Goal: Contribute content: Contribute content

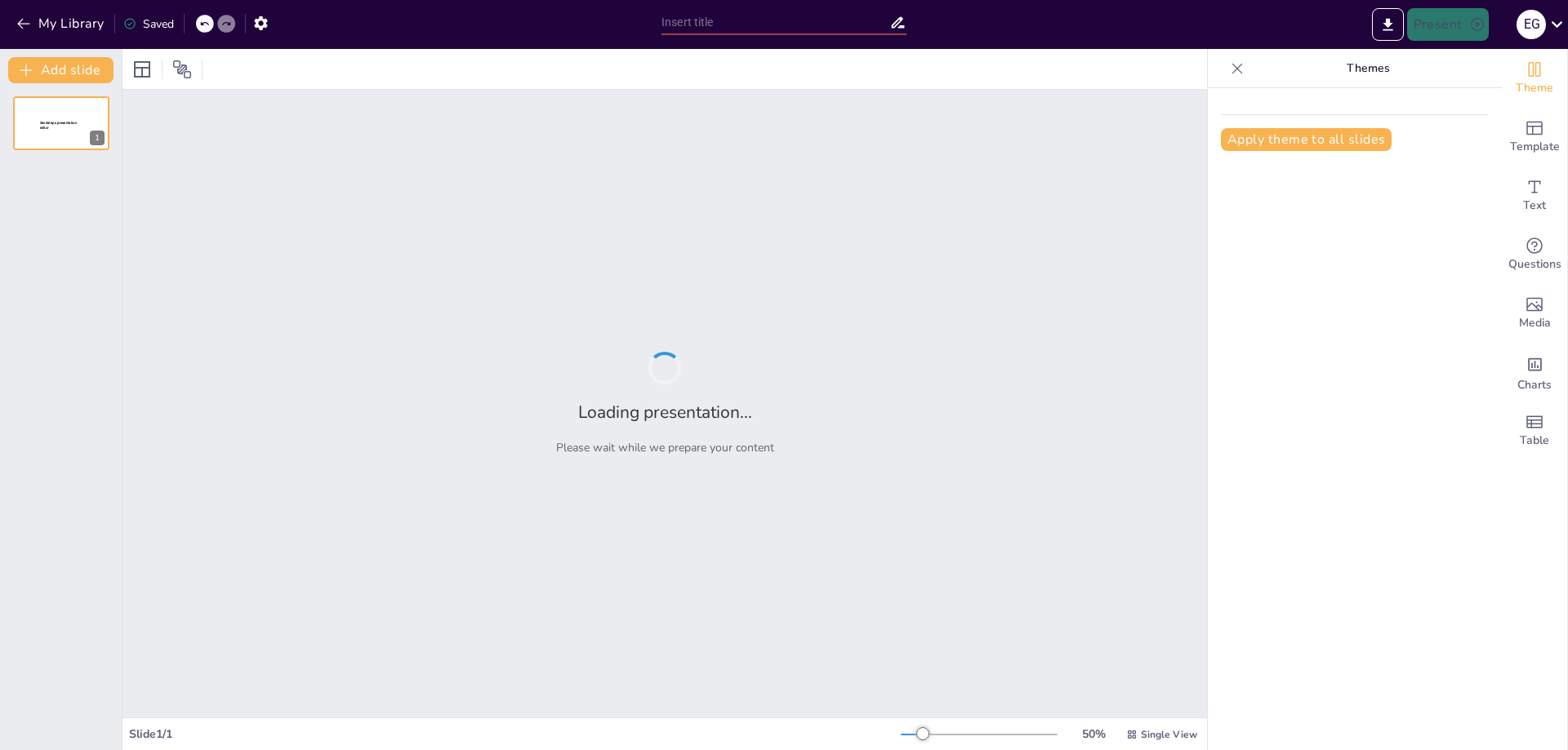
type input "Sinestesia: Un Viaggio Nella Percezione Multisensoriale"
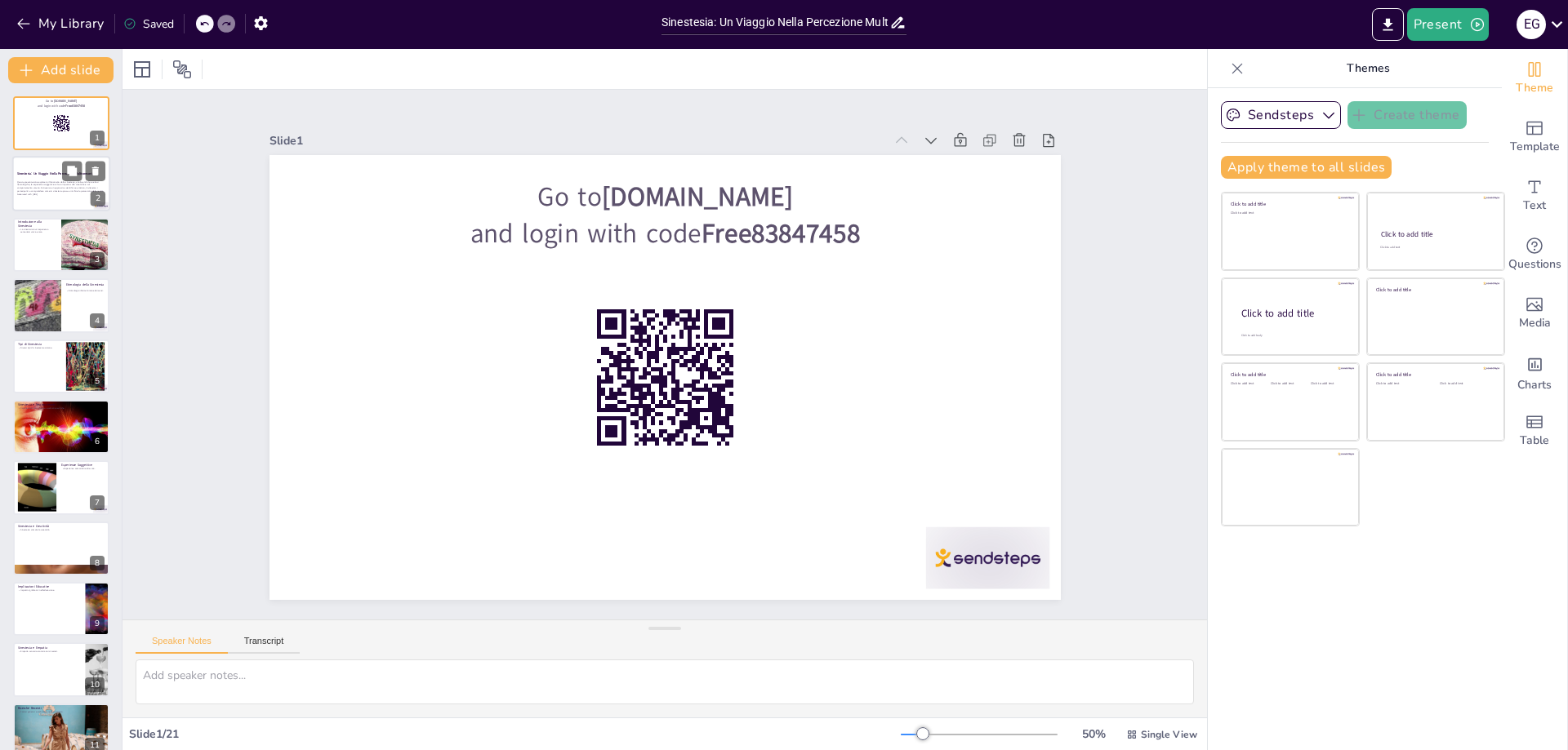
click at [37, 190] on p "Questa presentazione esplorerà il fenomeno della sinestesia, analizzando le sue…" at bounding box center [62, 186] width 88 height 12
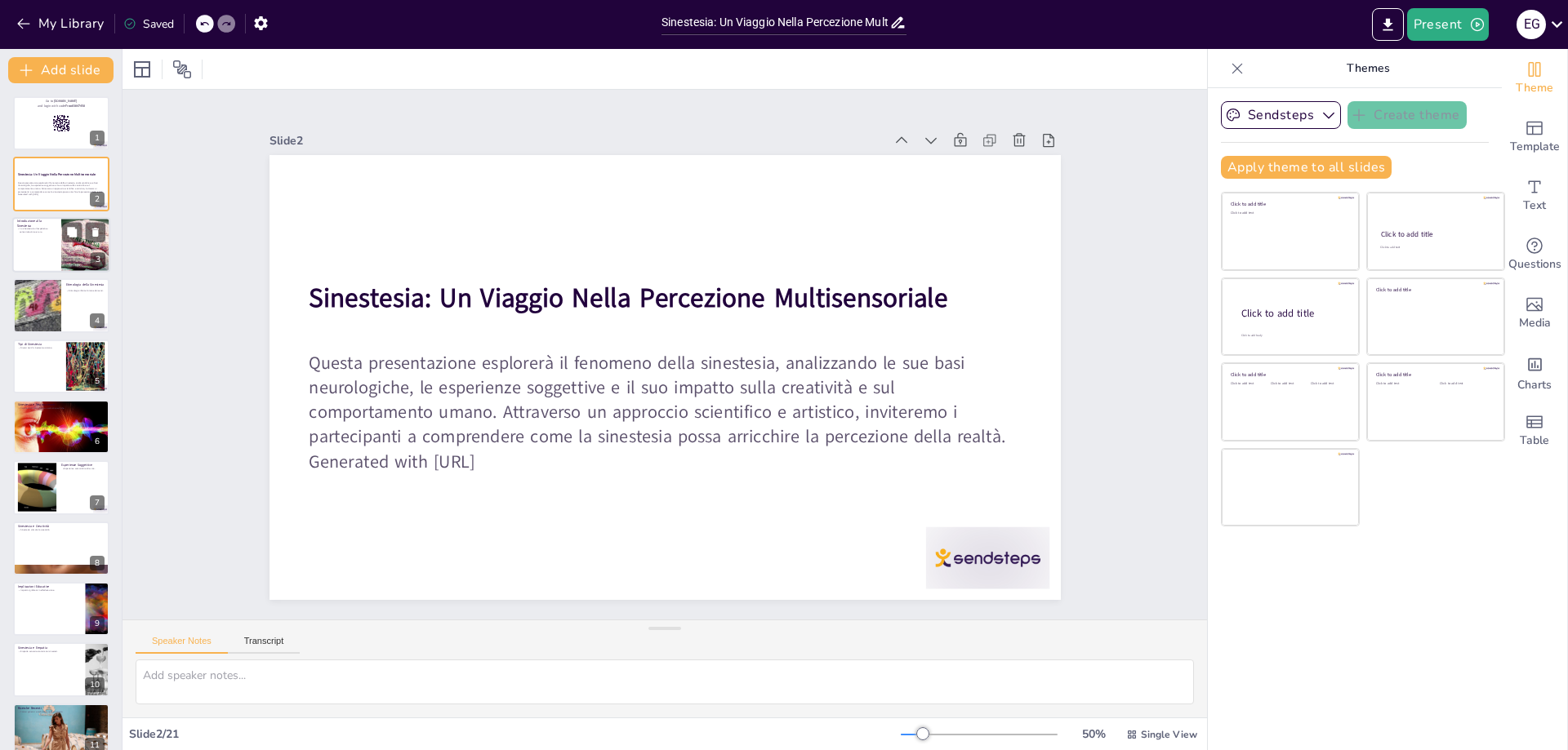
click at [51, 237] on div at bounding box center [61, 245] width 98 height 55
checkbox input "true"
type textarea "La sinestesia è un fenomeno affascinante che coinvolge un'interazione tra diver…"
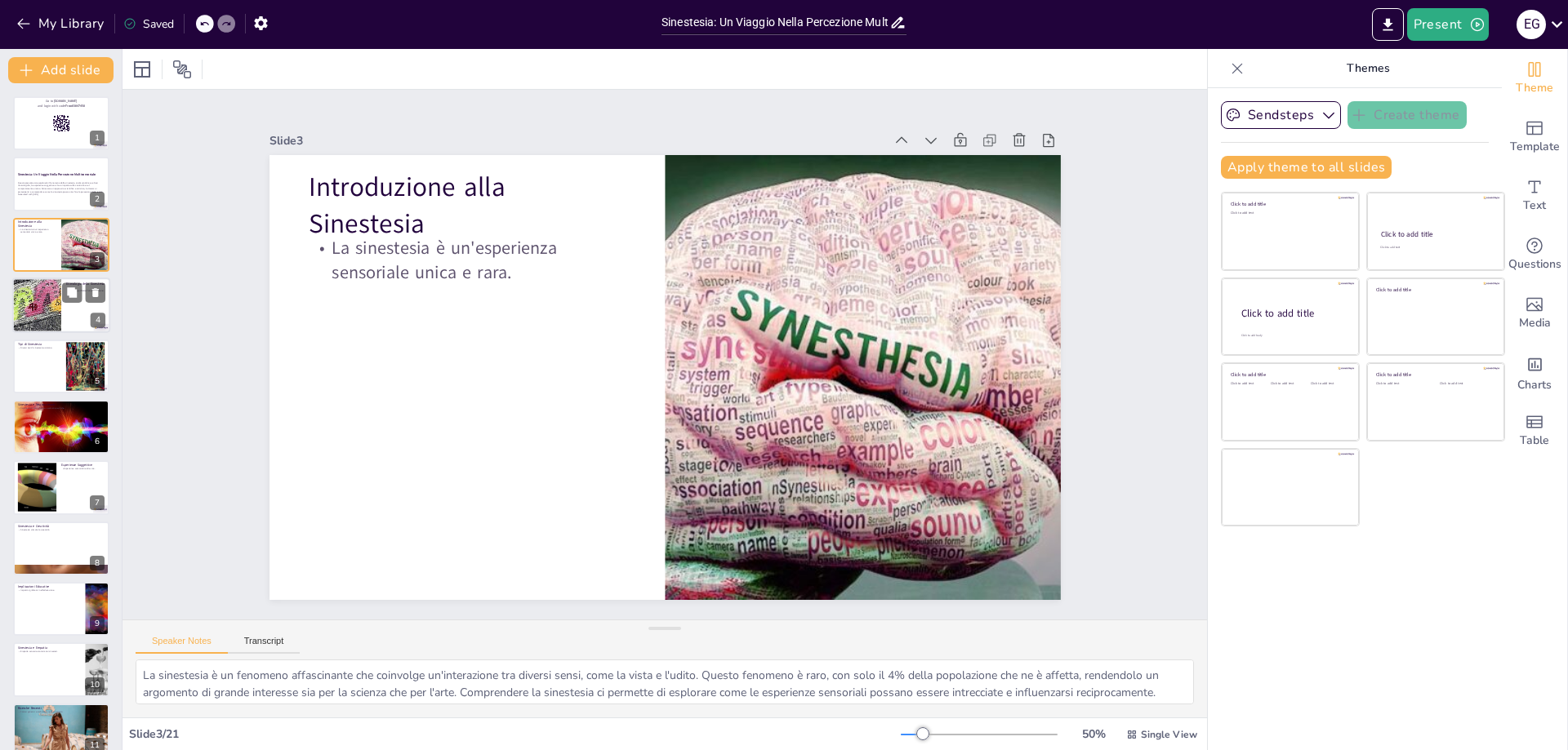
click at [52, 305] on div at bounding box center [36, 305] width 167 height 55
checkbox input "true"
type textarea "L'etimologia del termine "sinestesia" è fondamentale per comprendere il suo sig…"
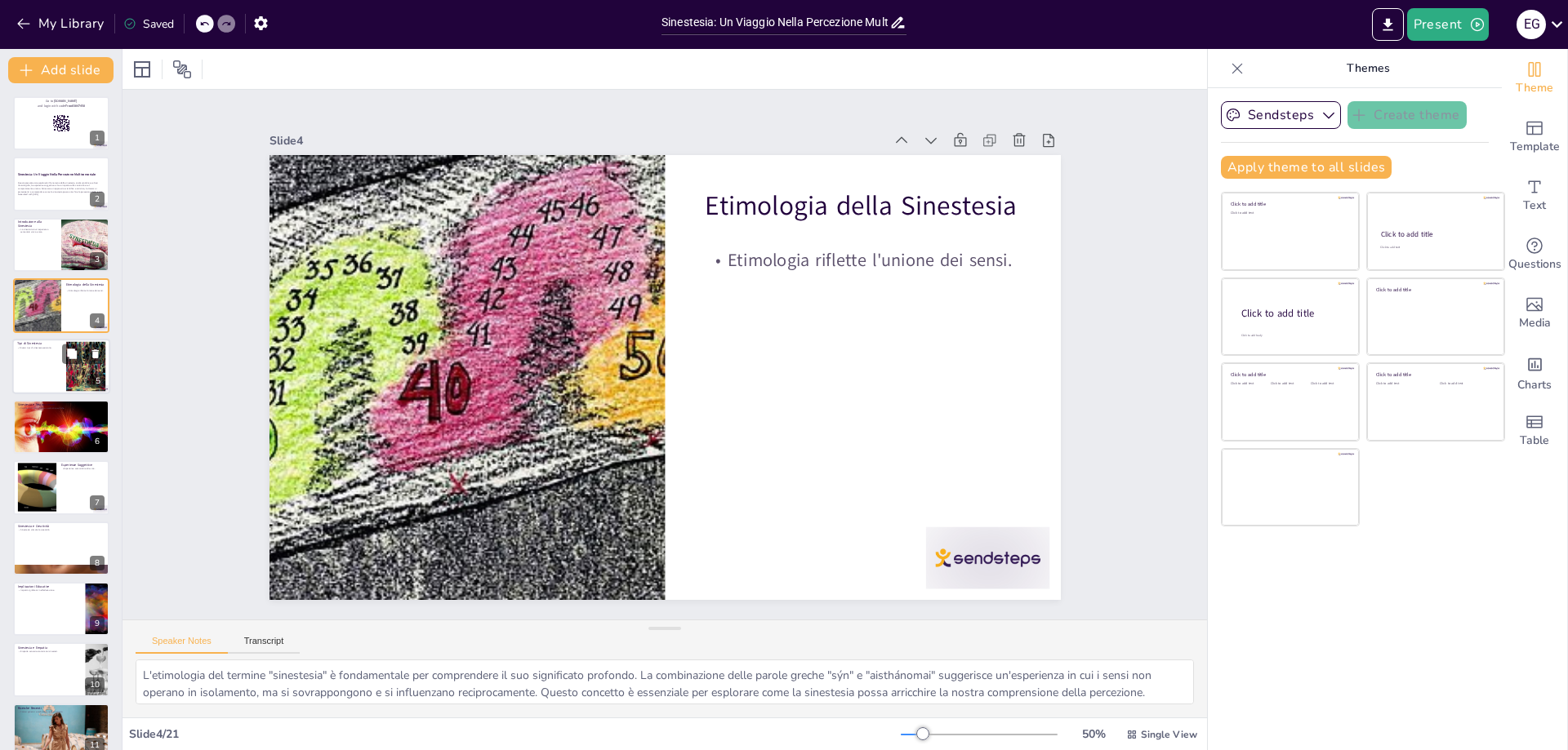
click at [50, 363] on div at bounding box center [61, 367] width 98 height 55
checkbox input "true"
type textarea "La sinestesia non è un fenomeno monolitico, ma comprende una varietà di forme, …"
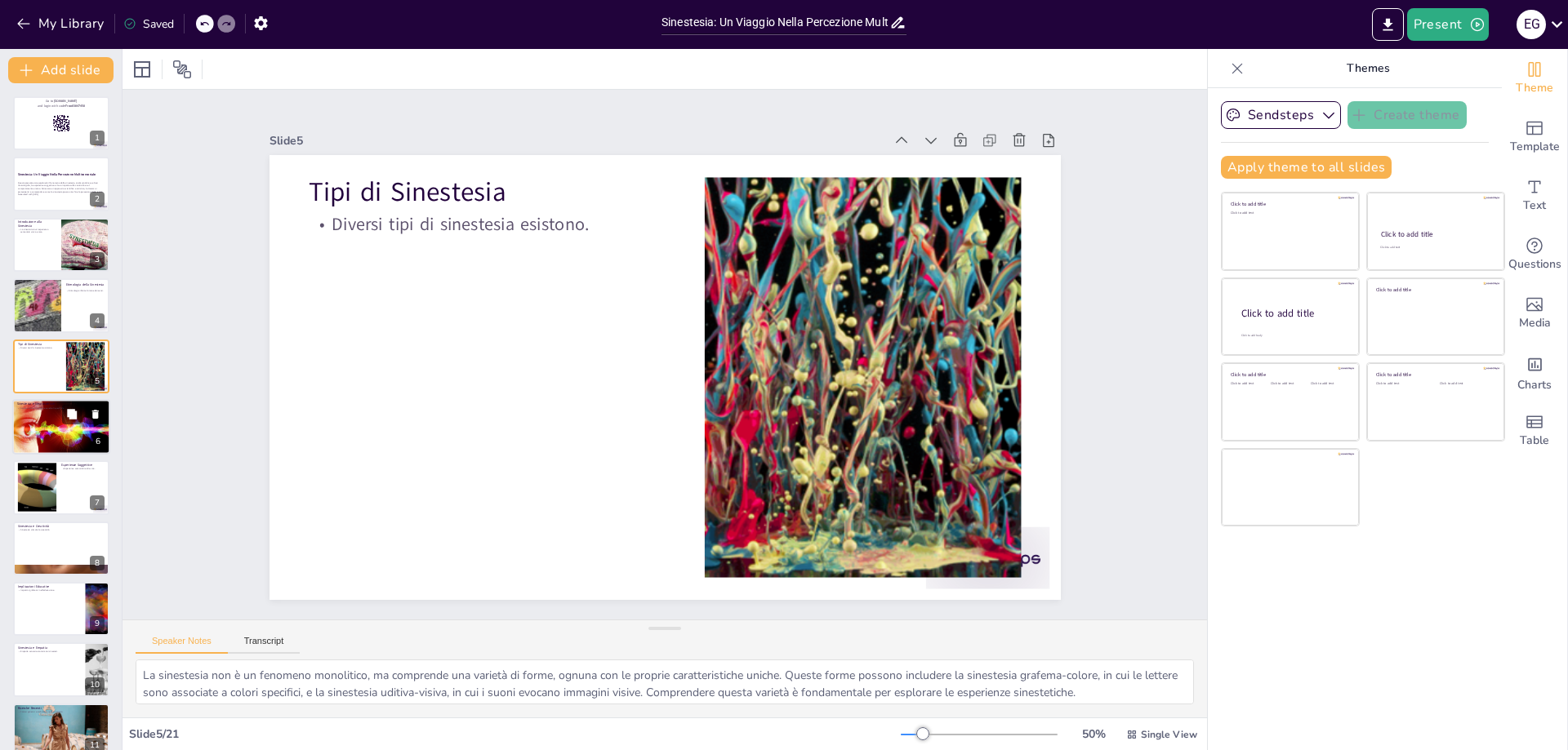
click at [57, 422] on div at bounding box center [61, 427] width 111 height 55
checkbox input "true"
type textarea "Le neuroscienze giocano un ruolo cruciale nella comprensione della sinestesia. …"
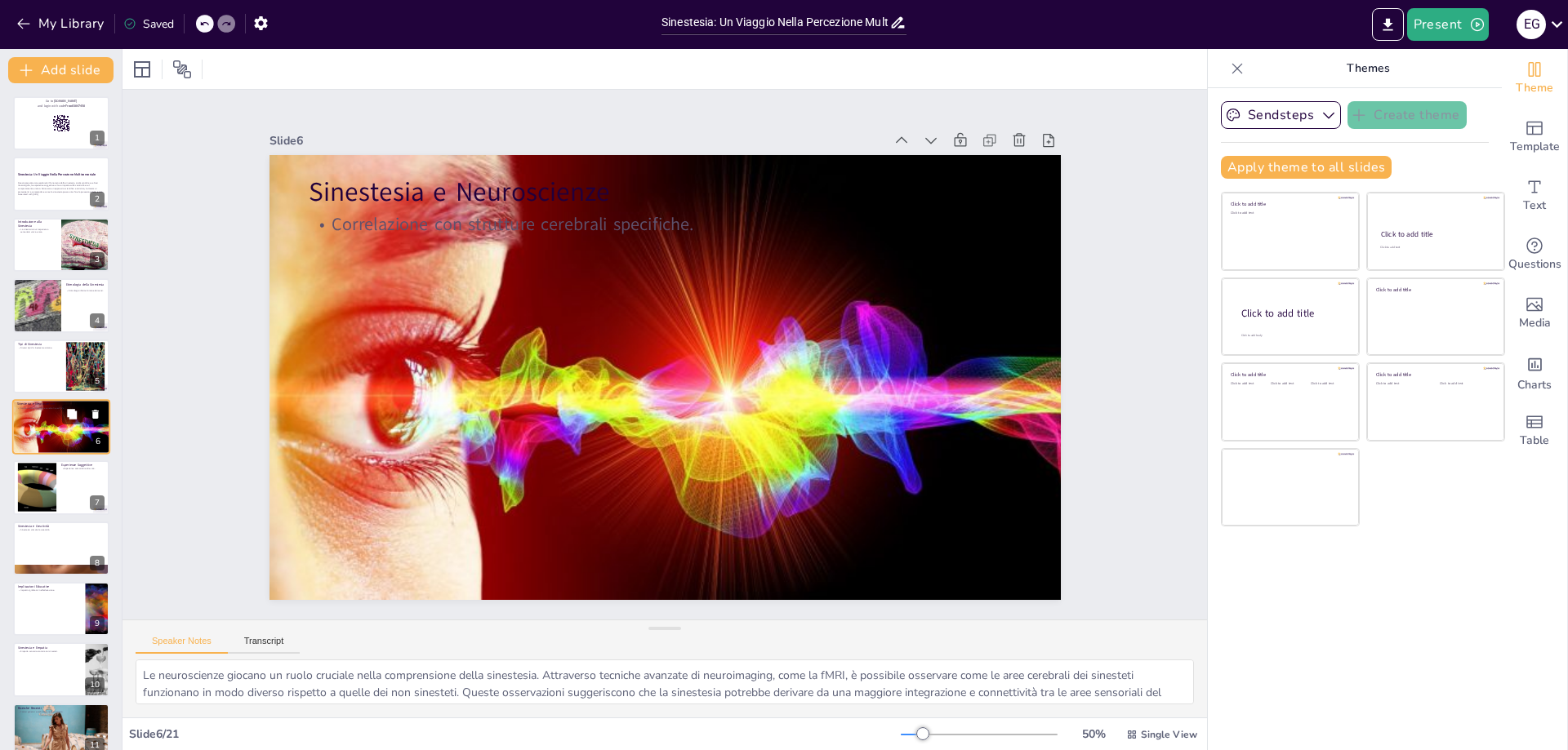
scroll to position [11, 0]
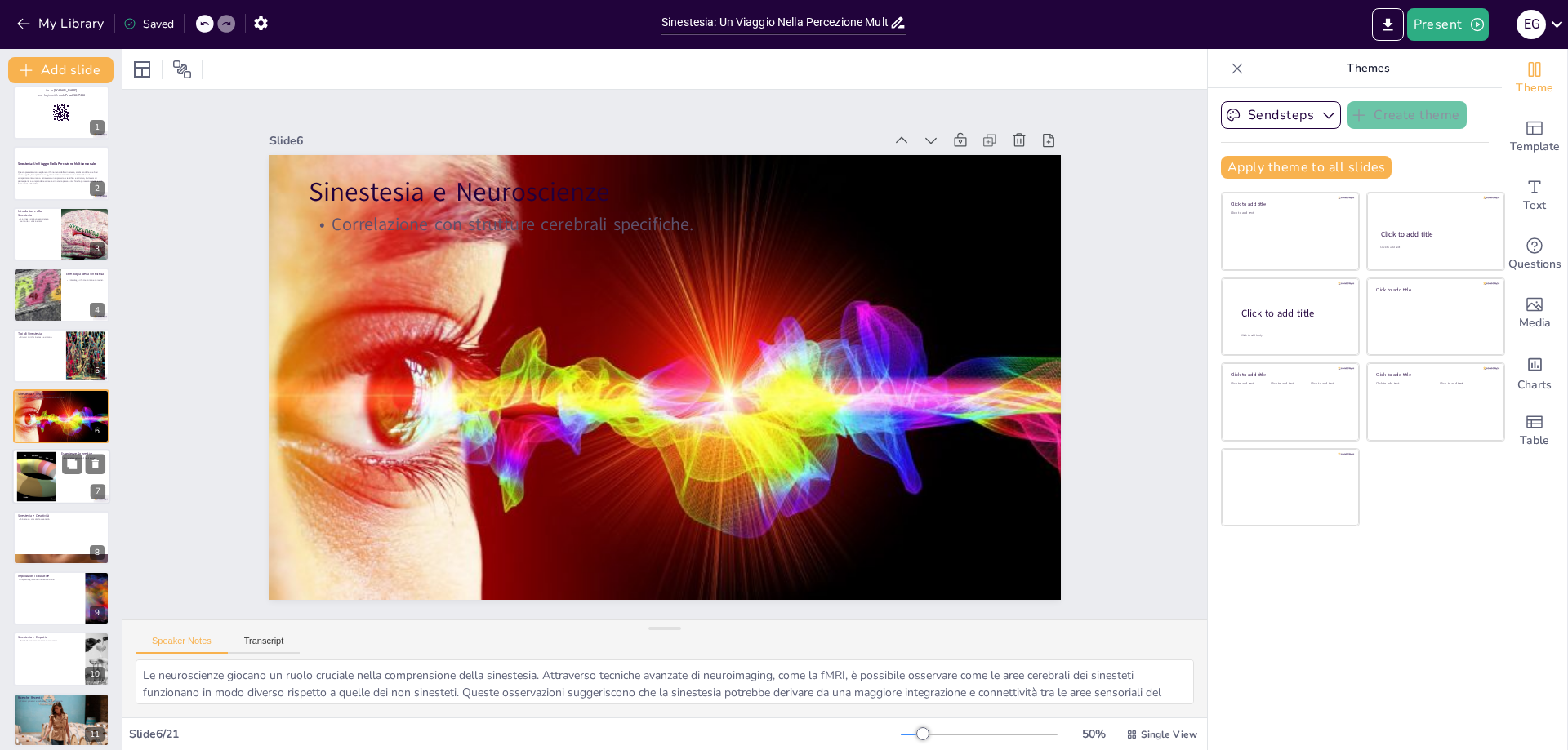
checkbox input "true"
click at [64, 525] on button at bounding box center [71, 524] width 19 height 19
type textarea "La connessione tra sinestesia e creatività è un argomento di grande interesse. …"
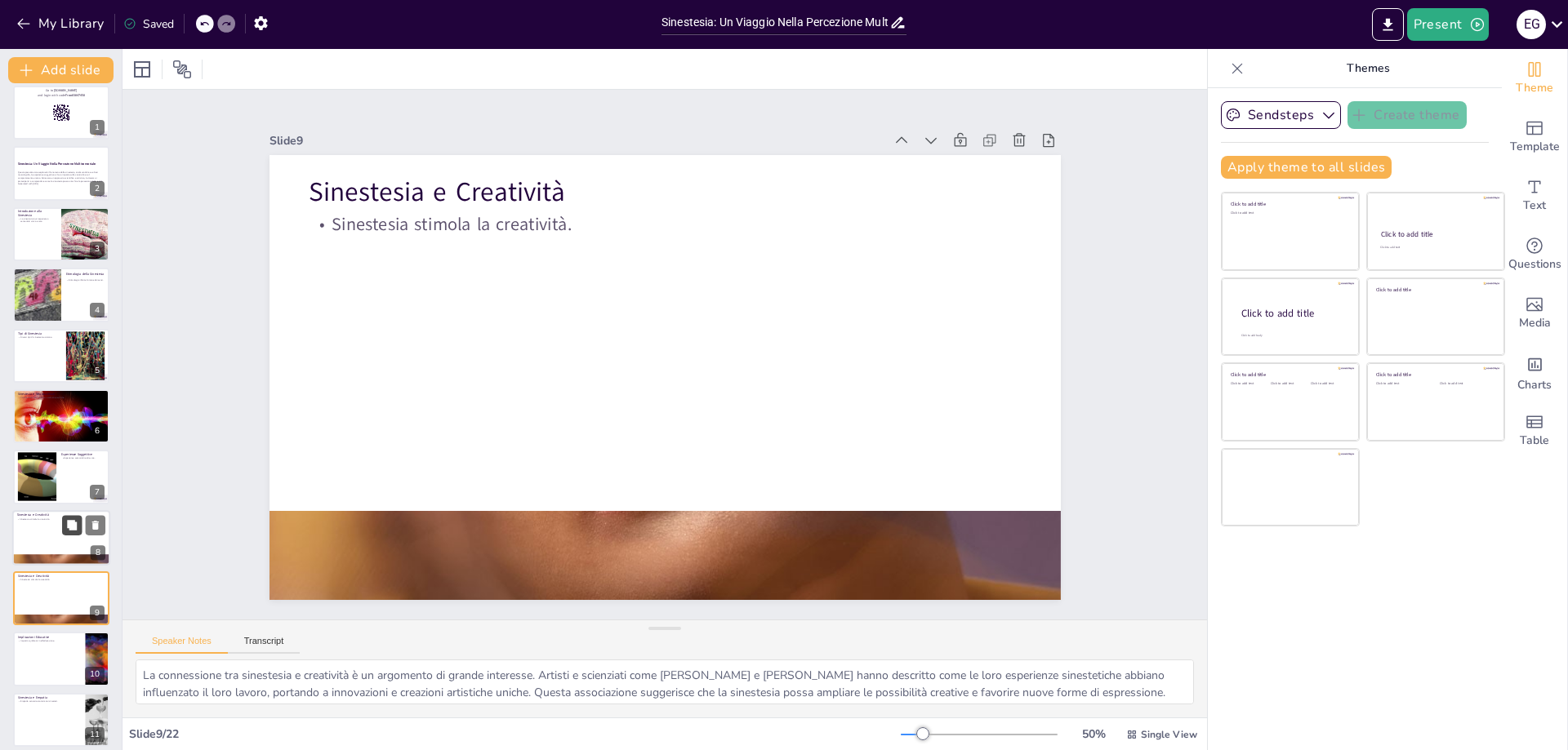
scroll to position [193, 0]
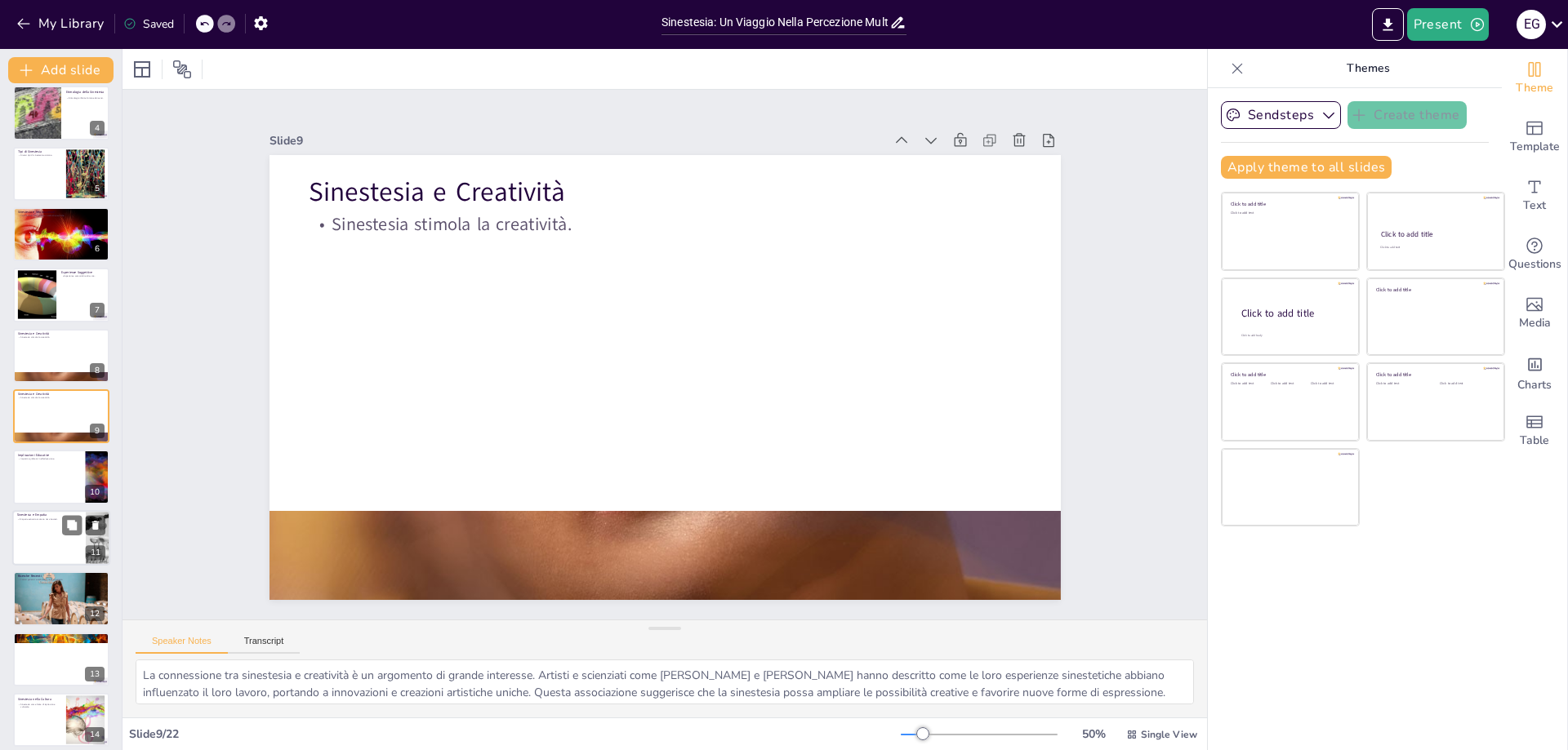
checkbox input "true"
click at [72, 549] on div at bounding box center [61, 538] width 98 height 55
type textarea "La sinestesia può influenzare anche la sfera sociale, poiché alcuni sinesteti v…"
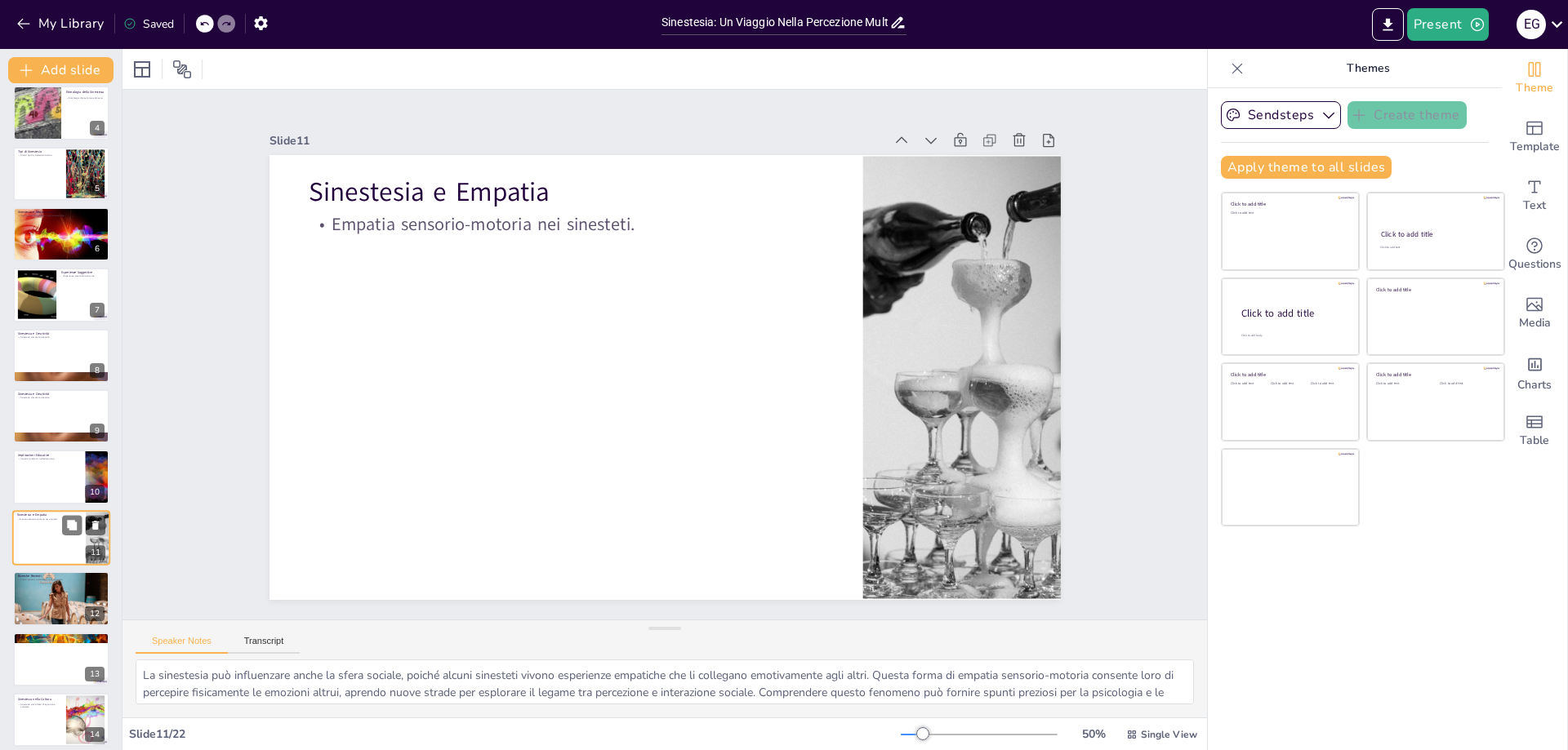
scroll to position [313, 0]
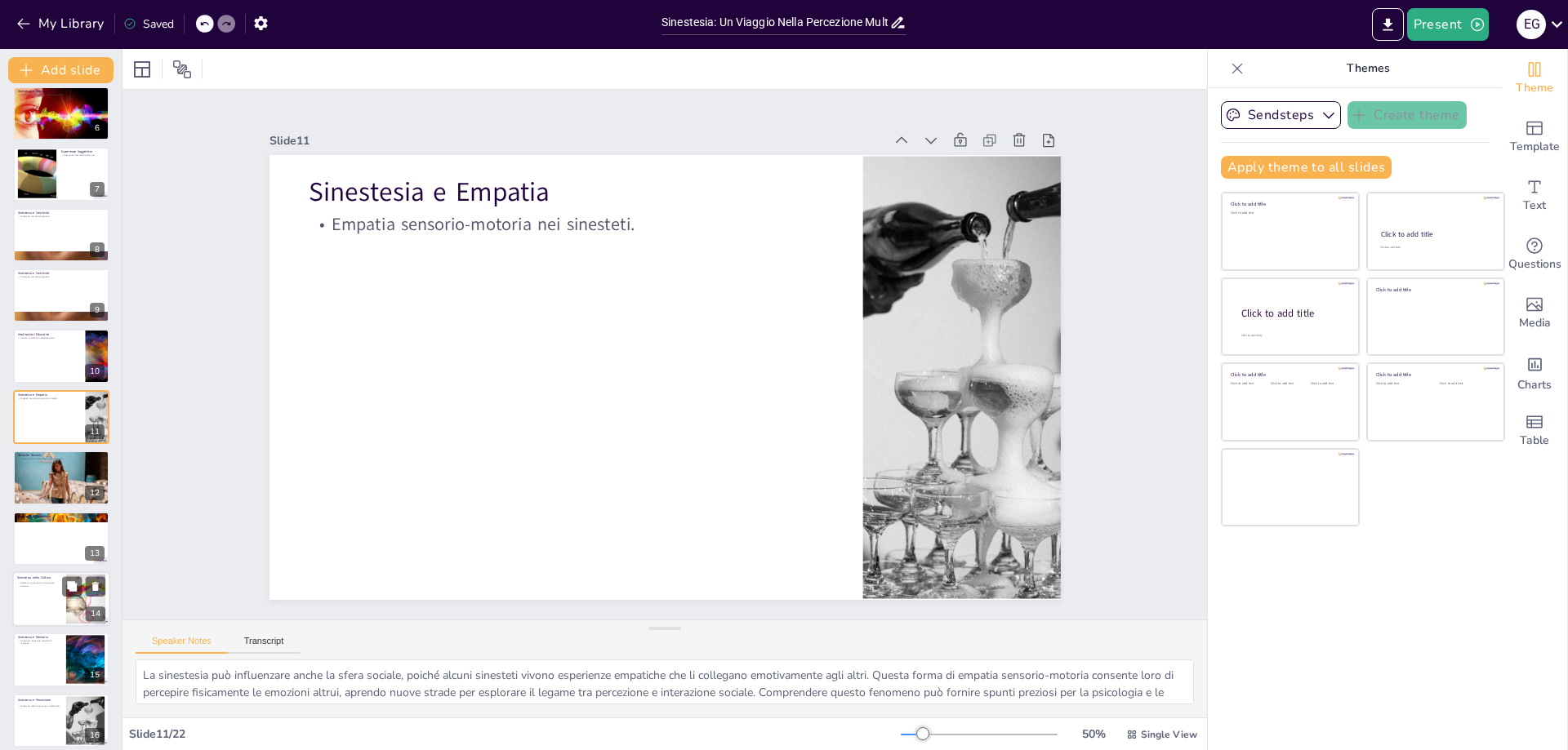
checkbox input "true"
click at [49, 595] on div at bounding box center [61, 599] width 98 height 55
type textarea "La sinestesia ha avuto un impatto significativo sulla cultura, influenzando art…"
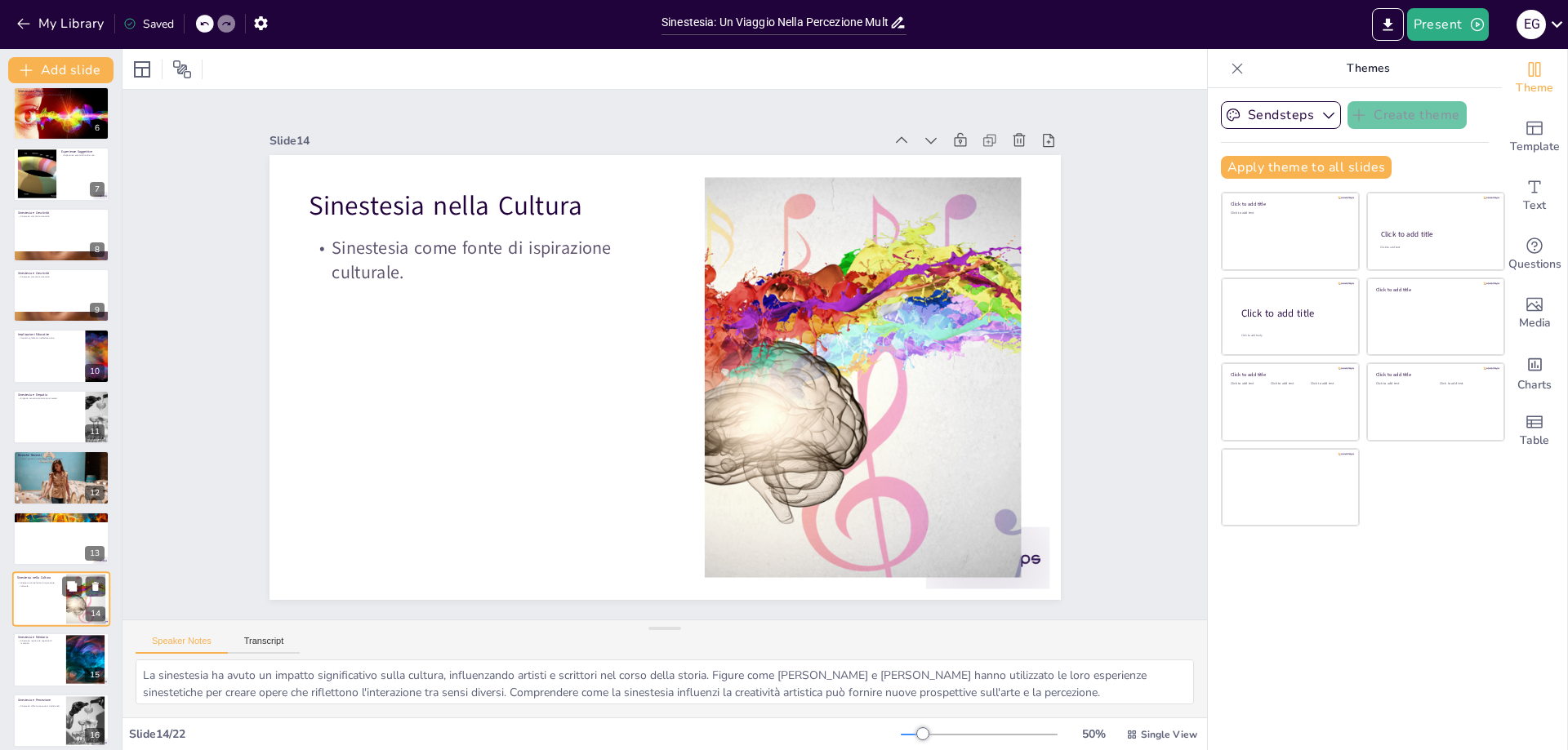
scroll to position [497, 0]
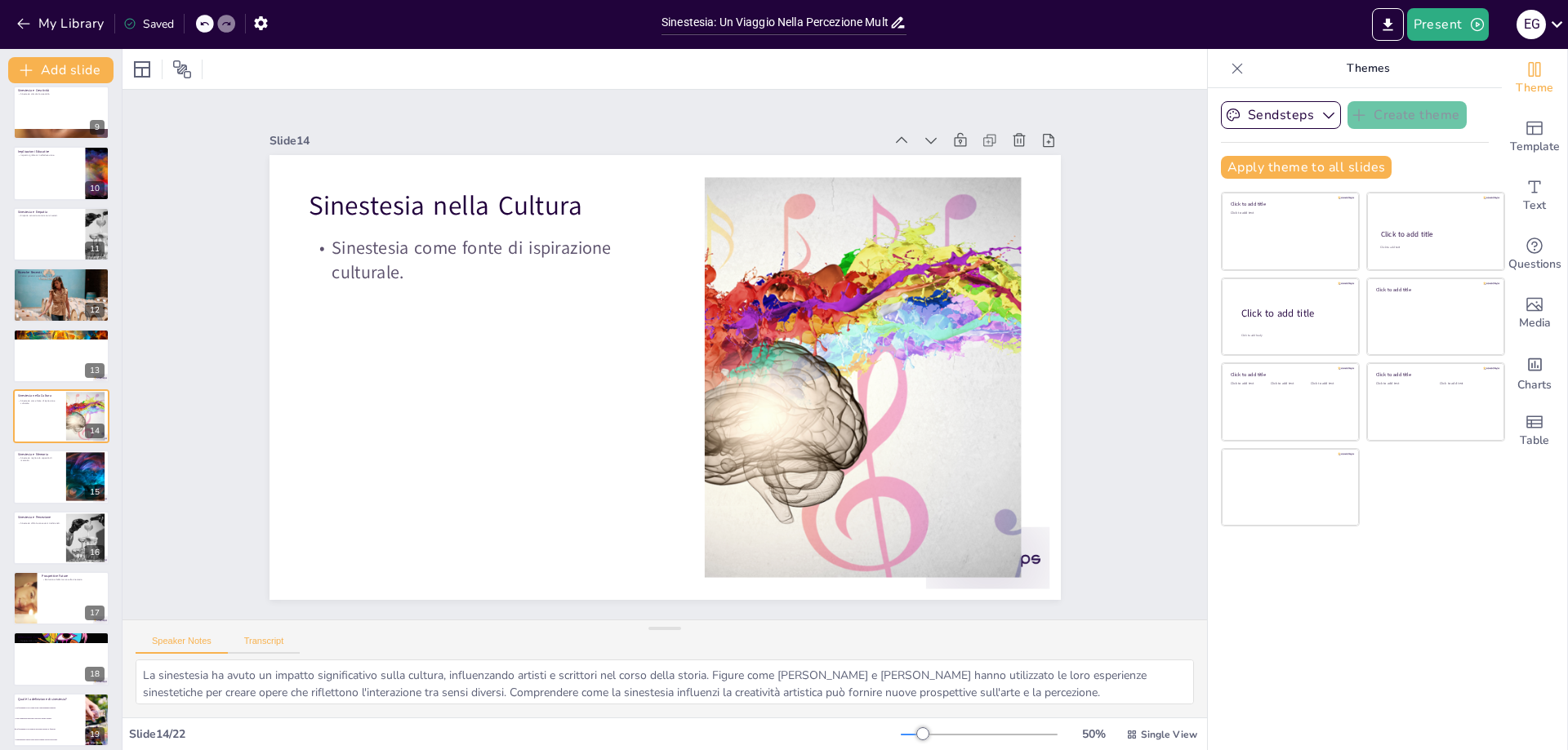
click at [276, 643] on button "Transcript" at bounding box center [264, 644] width 73 height 18
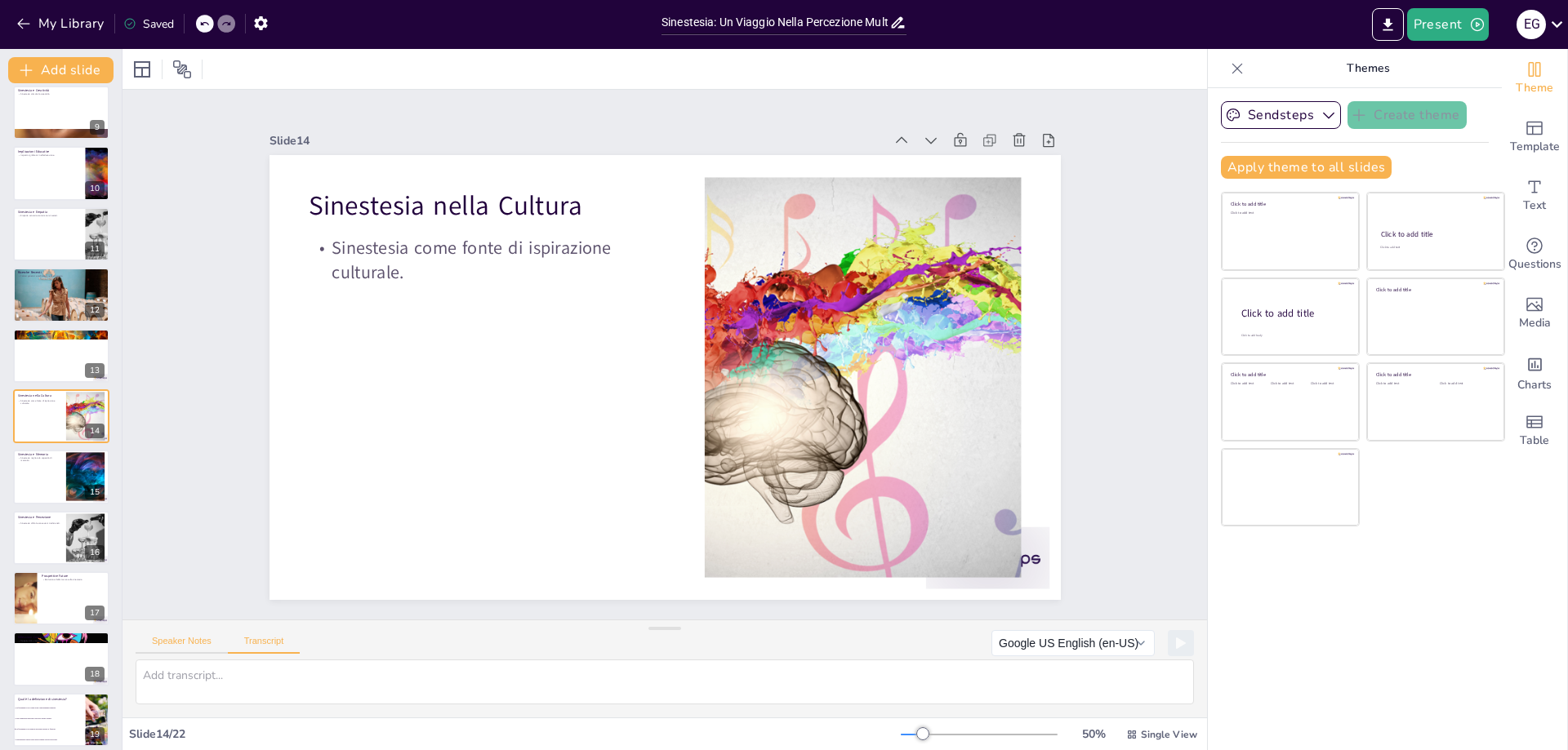
click at [203, 645] on button "Speaker Notes" at bounding box center [182, 644] width 92 height 18
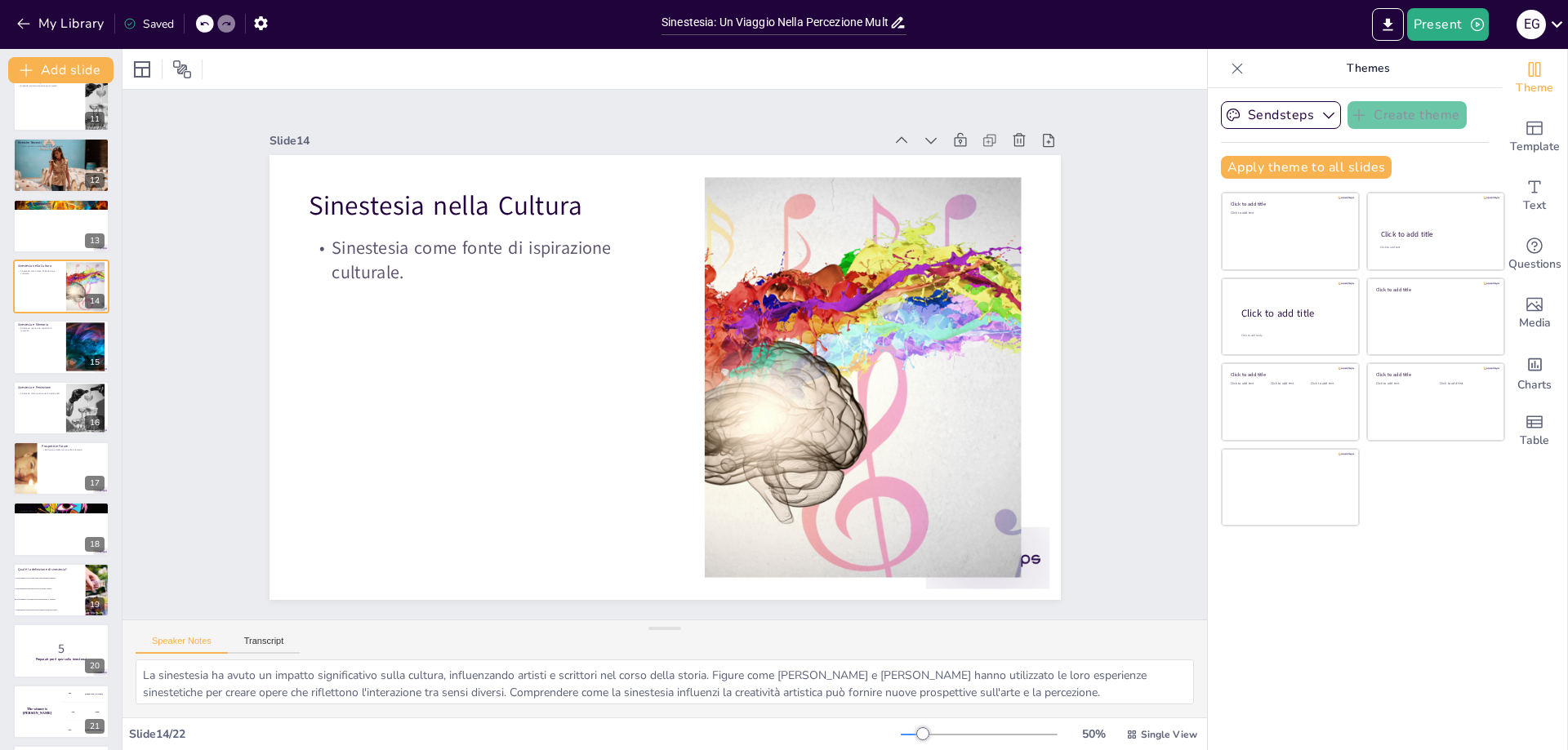
scroll to position [688, 0]
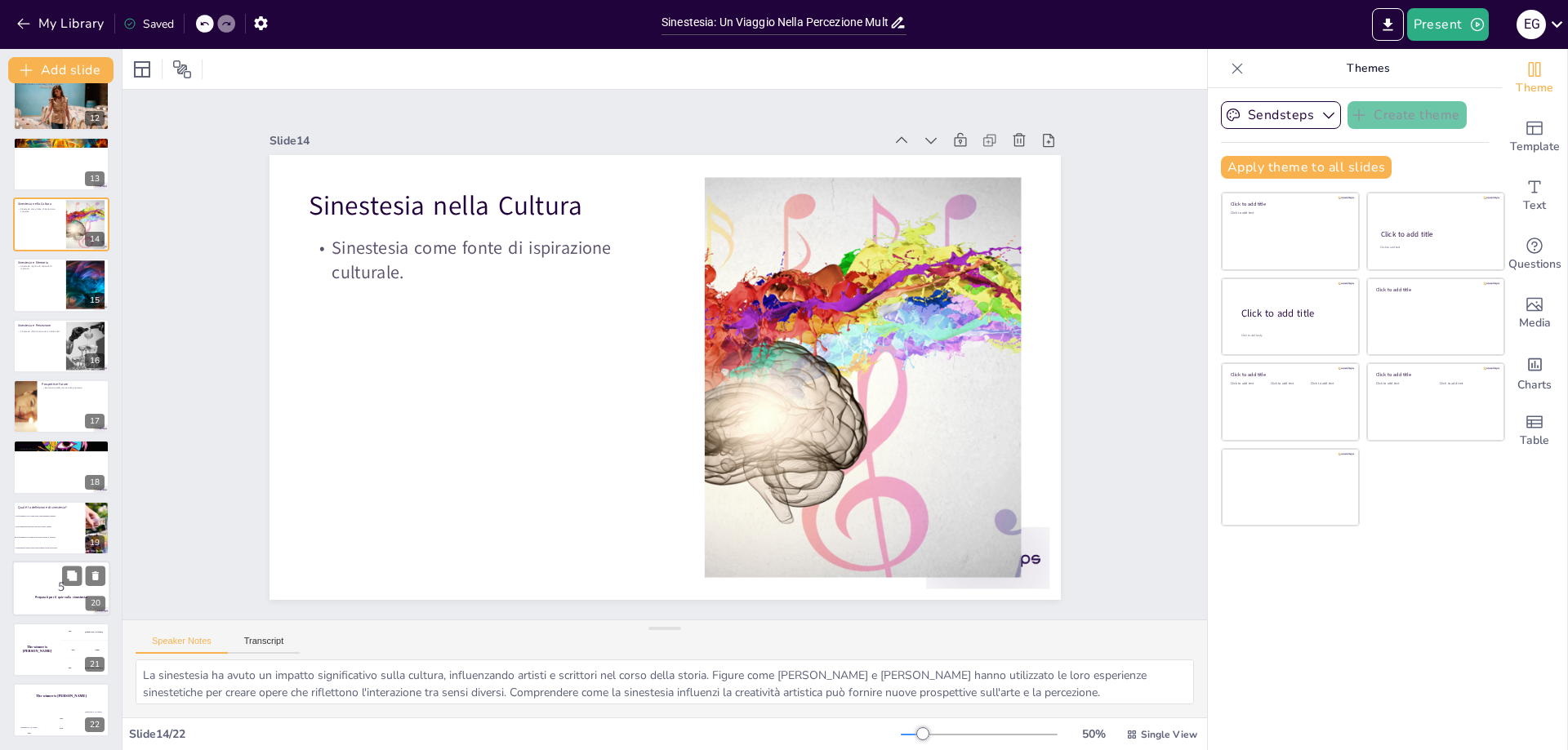
checkbox input "true"
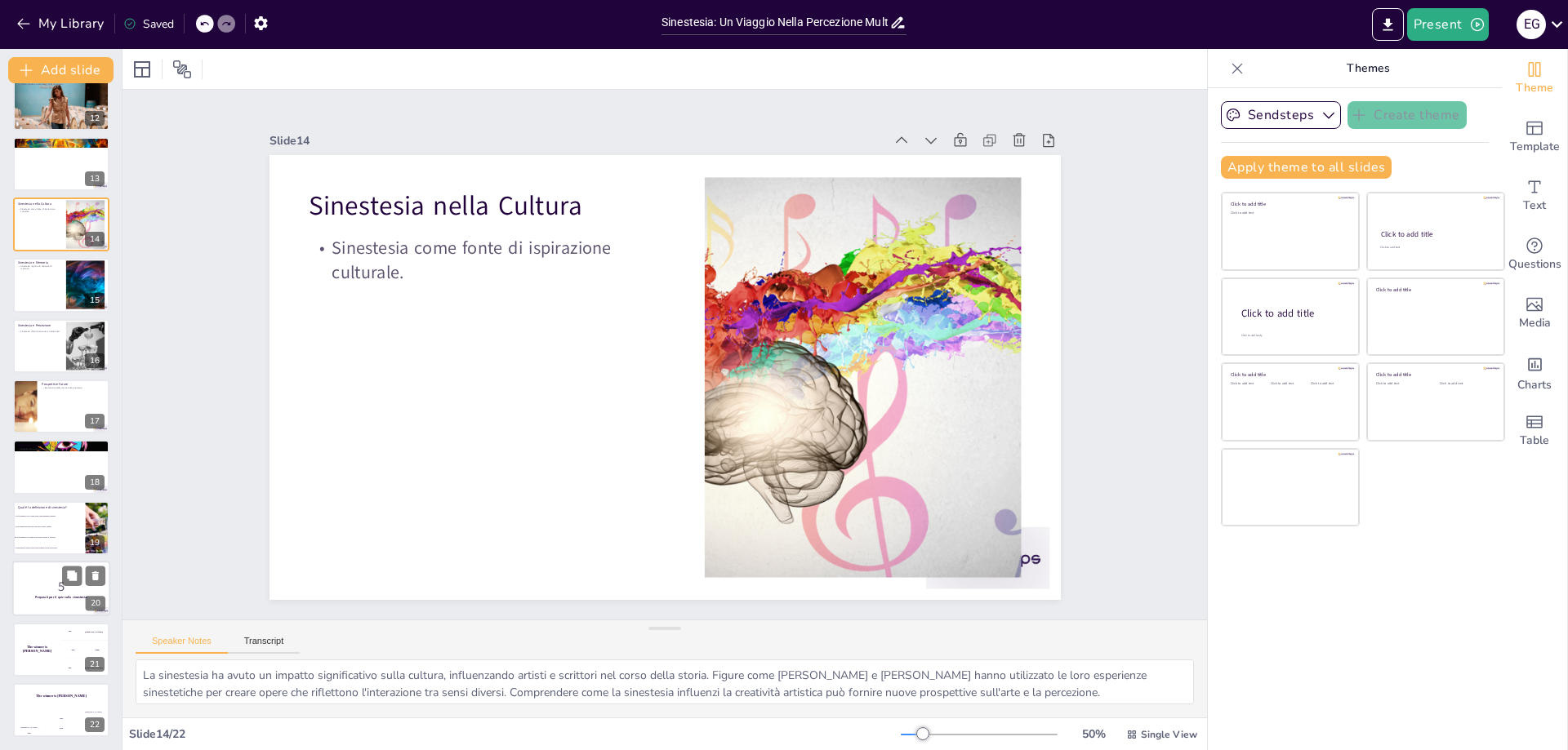
checkbox input "true"
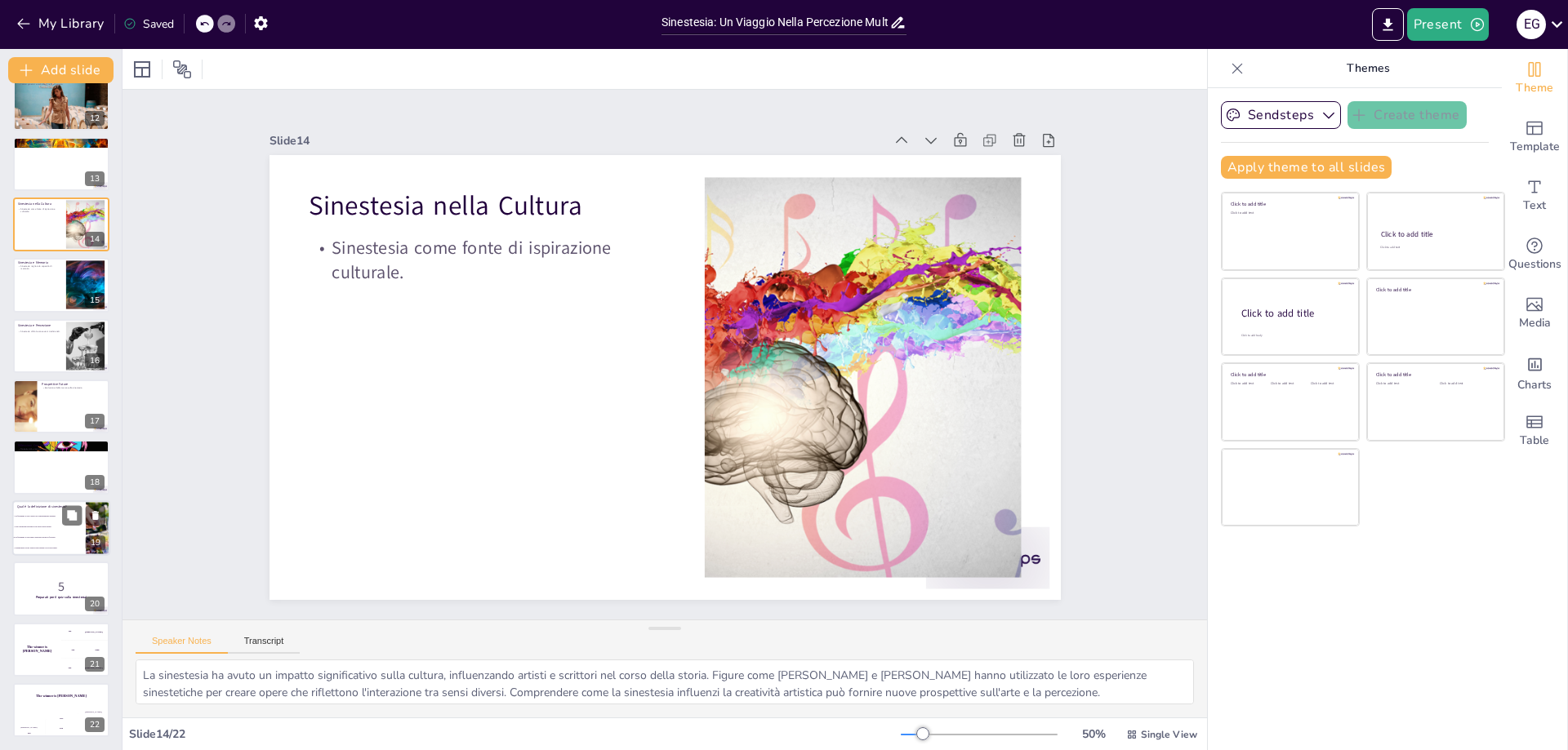
checkbox input "true"
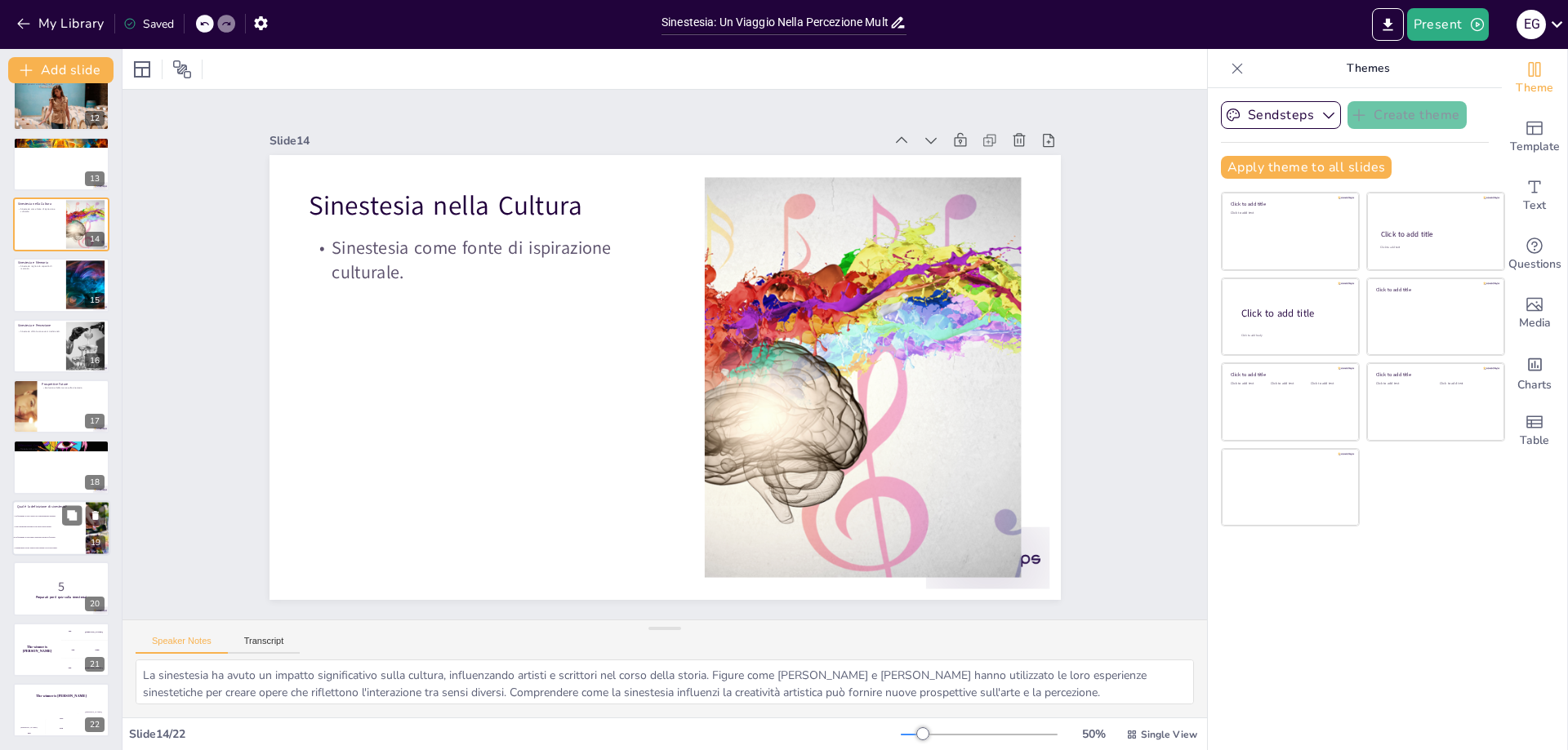
checkbox input "true"
click at [63, 527] on span "Una condizione patologica che deve essere trattata." at bounding box center [50, 527] width 70 height 3
checkbox input "true"
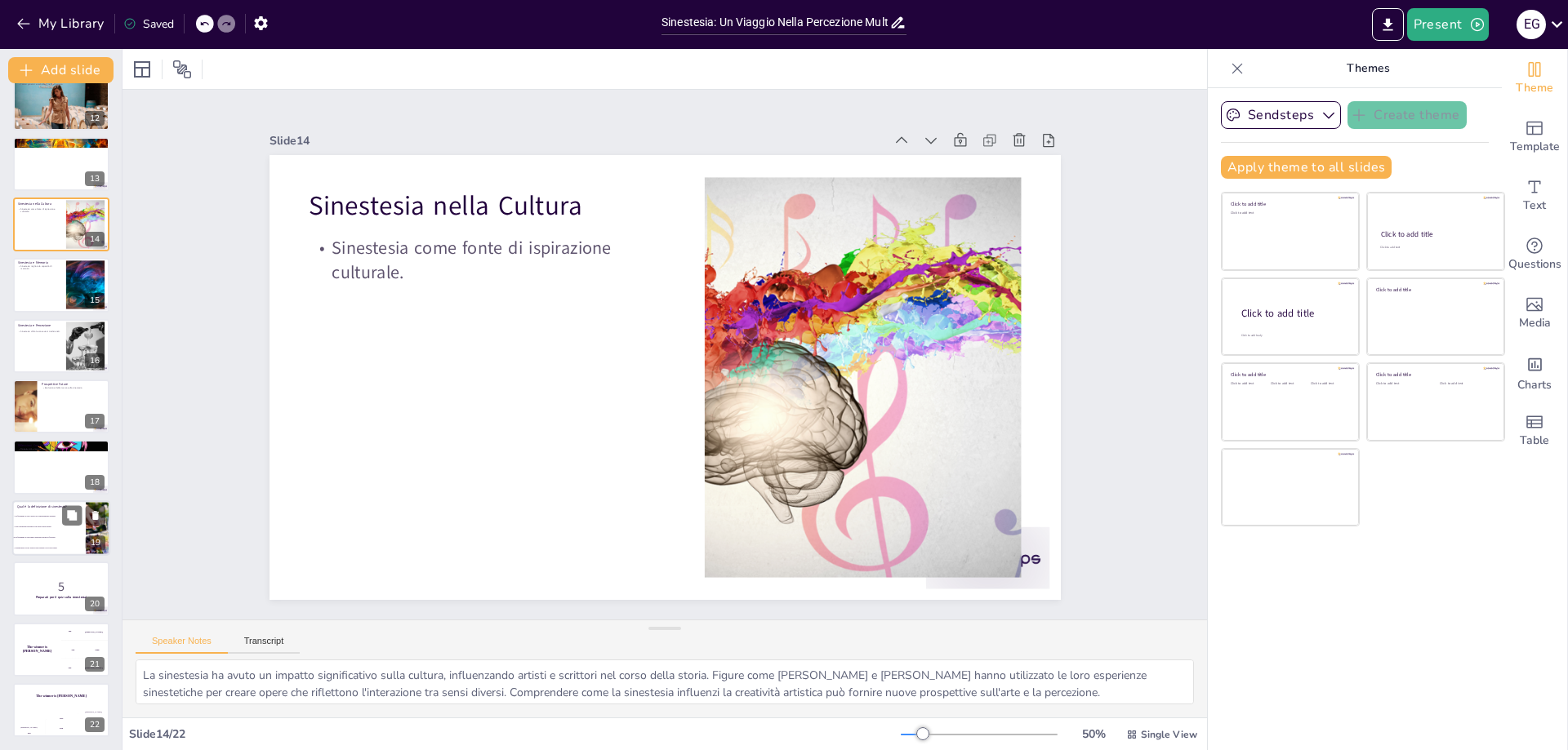
checkbox input "true"
type textarea "La risposta corretta è la numero 3, che definisce la sinestesia come un fenomen…"
checkbox input "true"
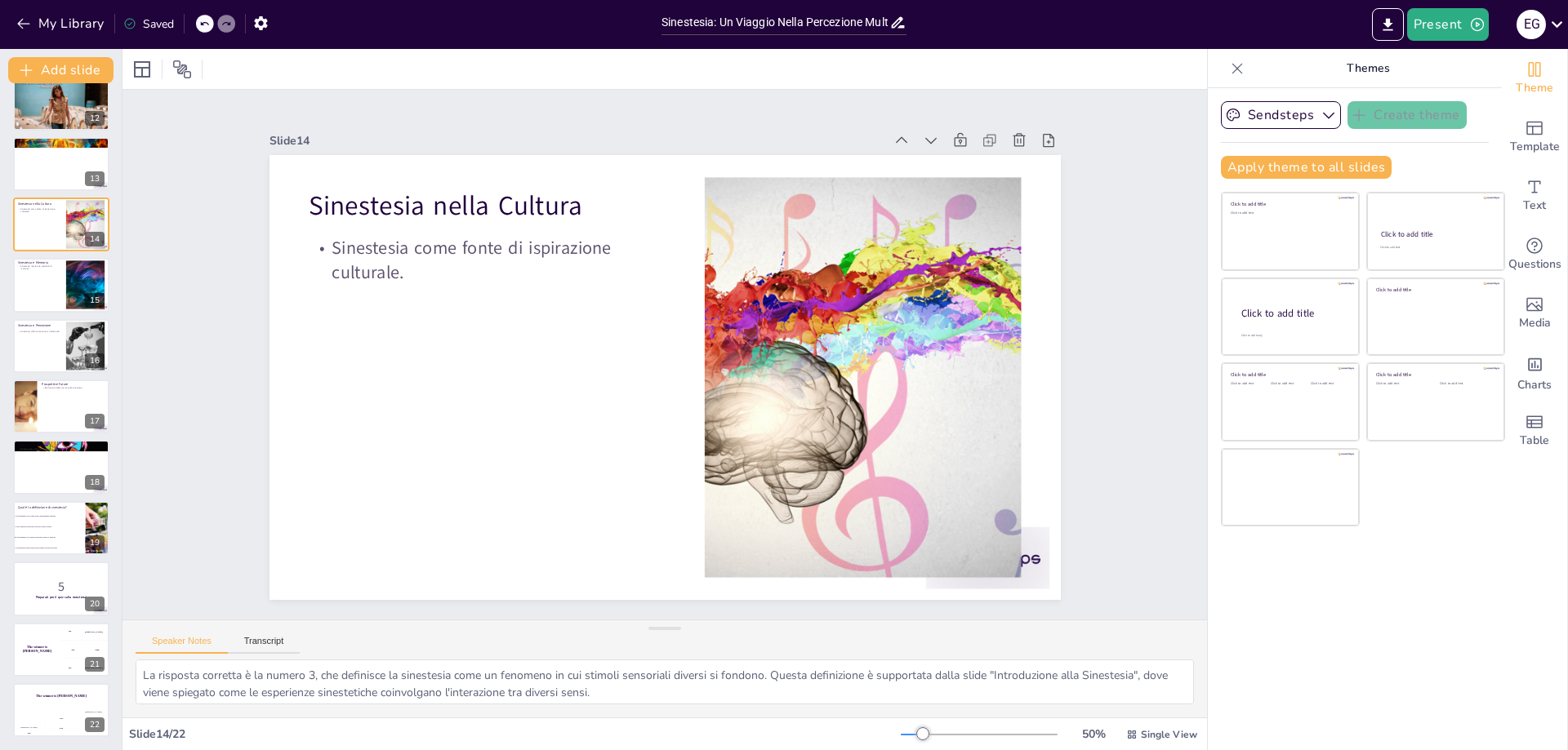
checkbox input "true"
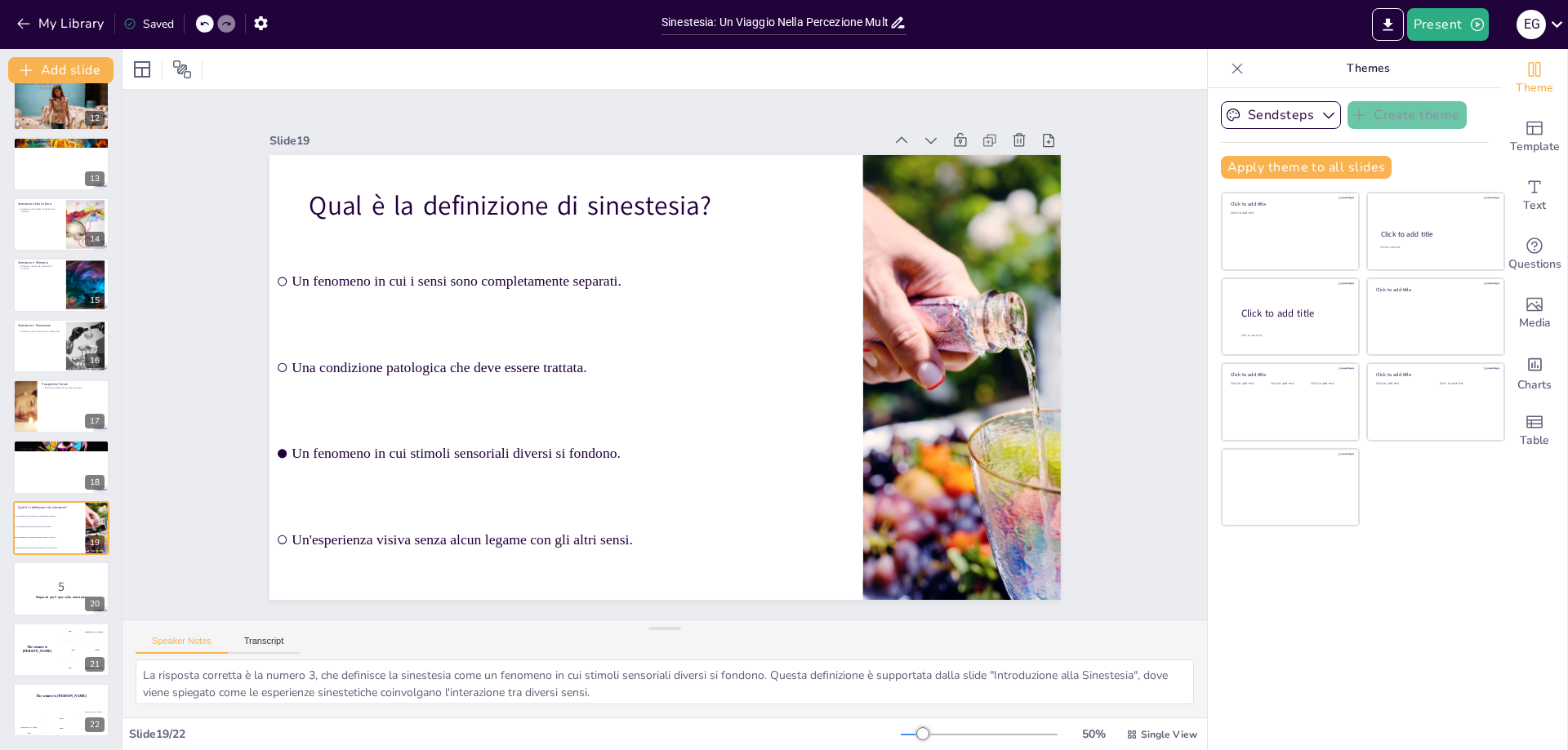
checkbox input "true"
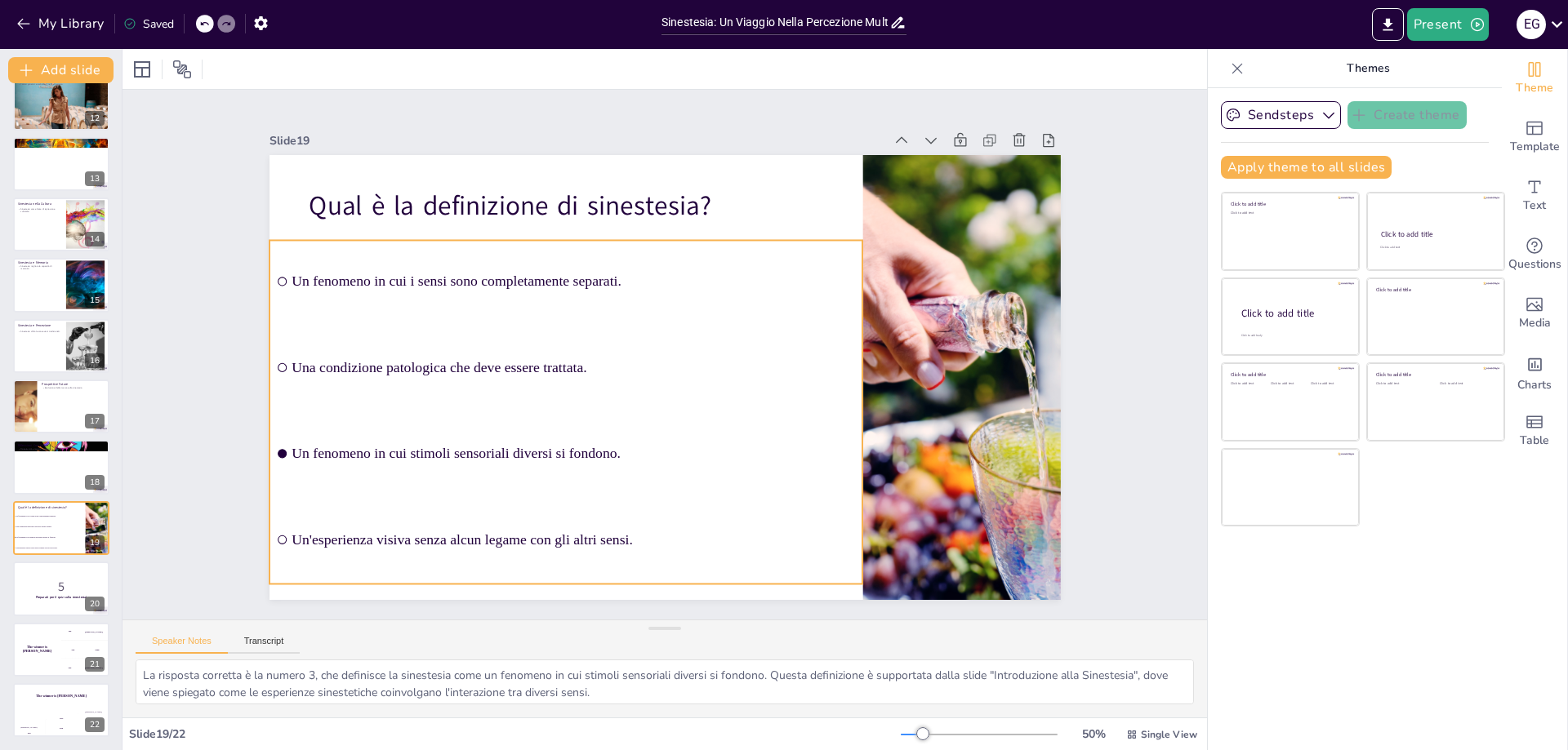
checkbox input "true"
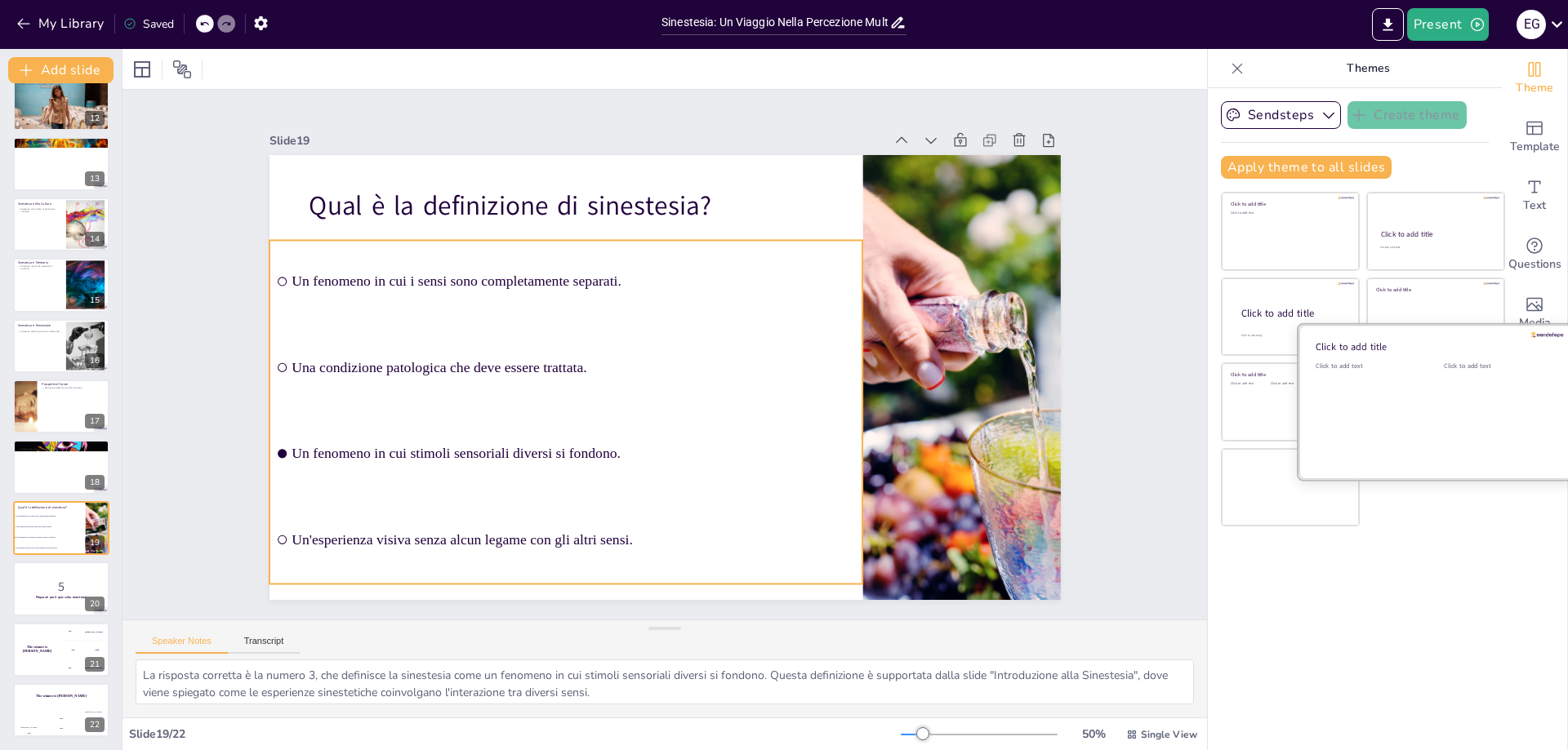
checkbox input "true"
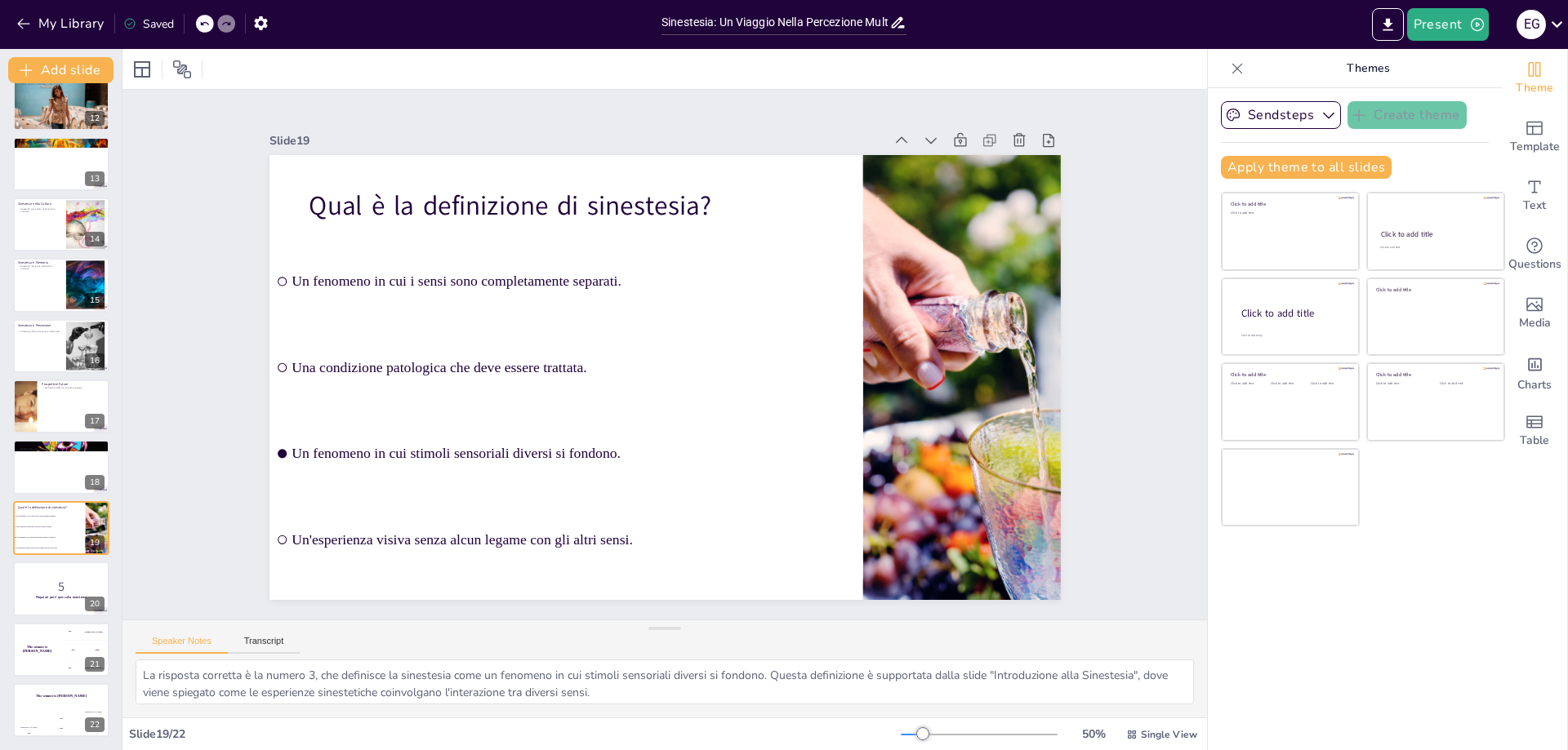
checkbox input "true"
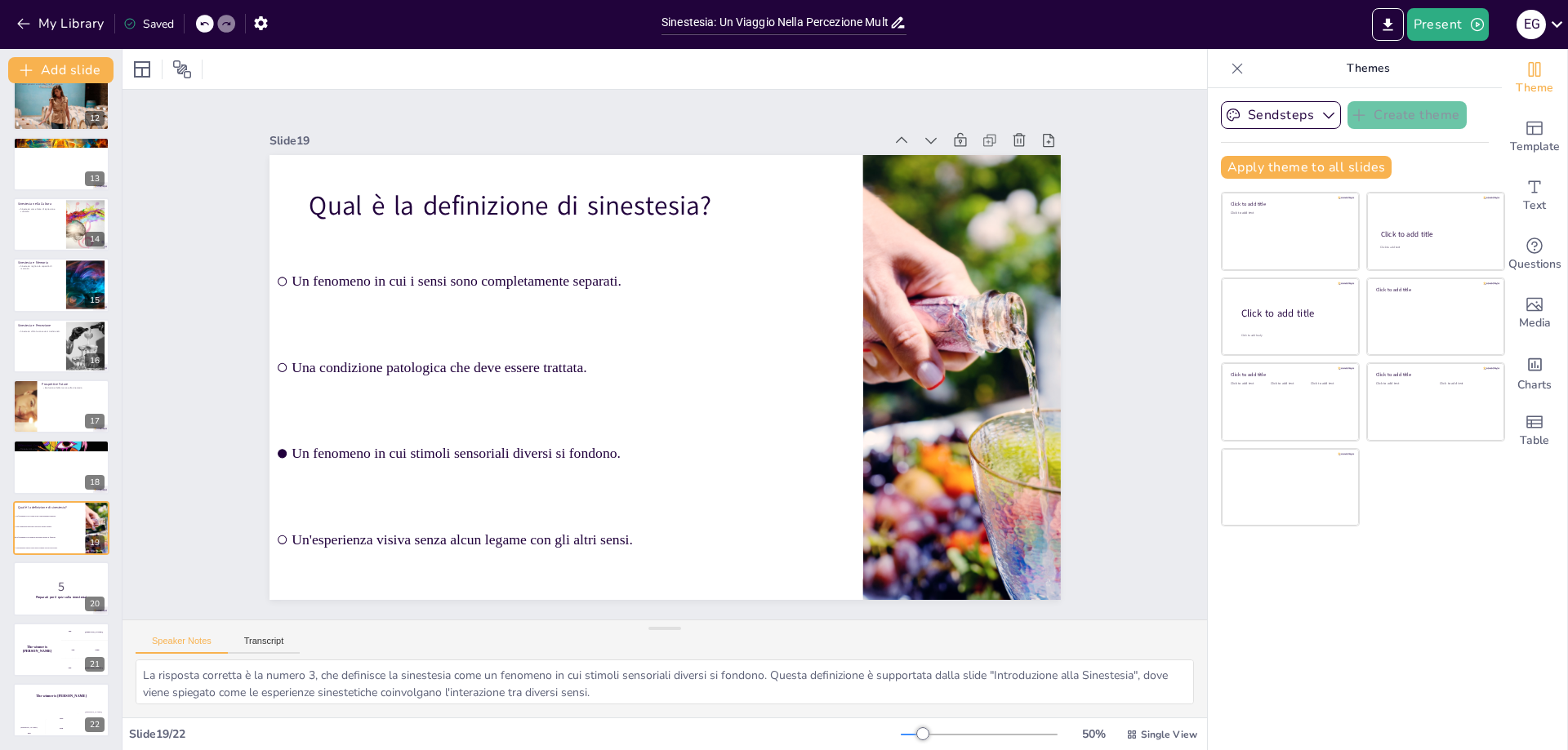
checkbox input "true"
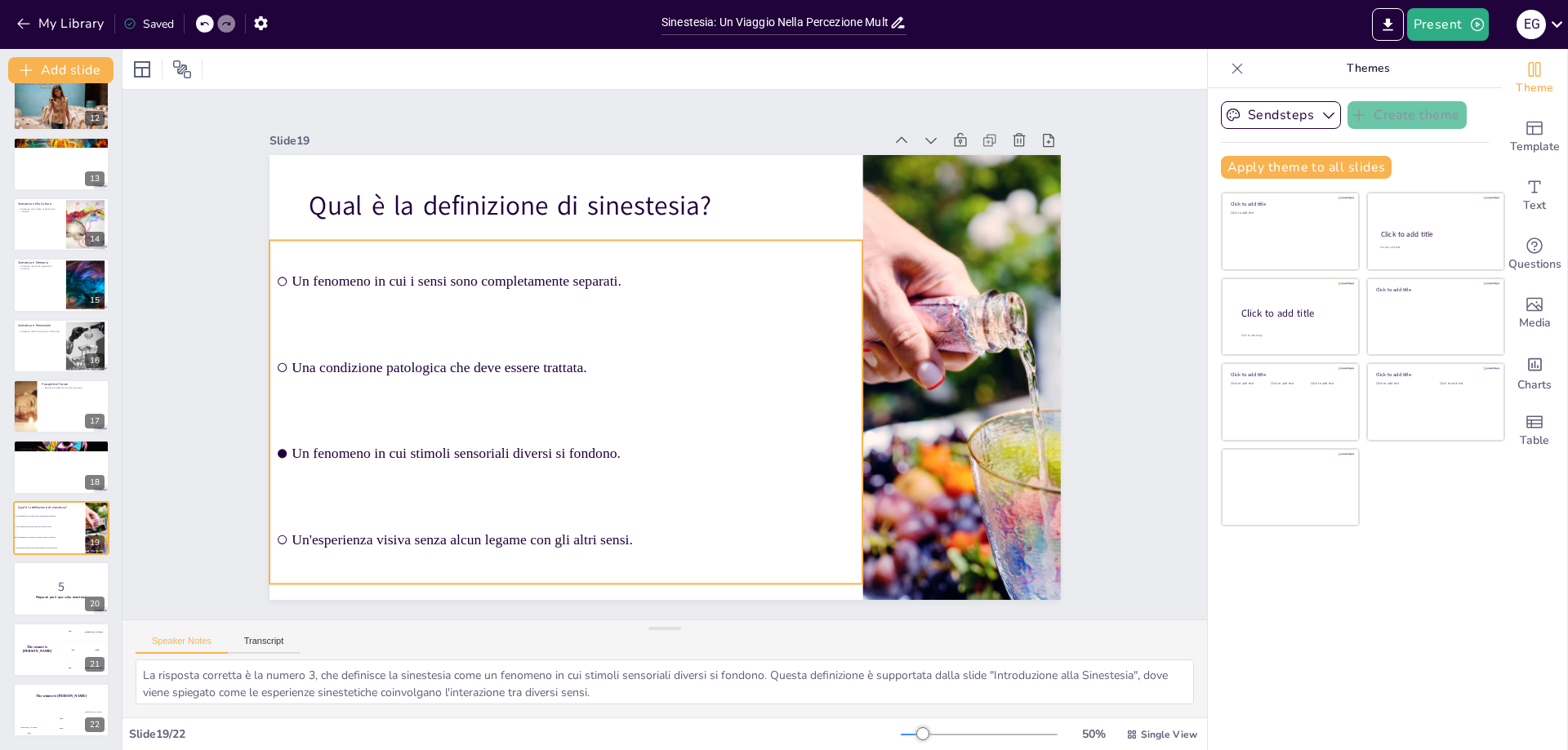
checkbox input "true"
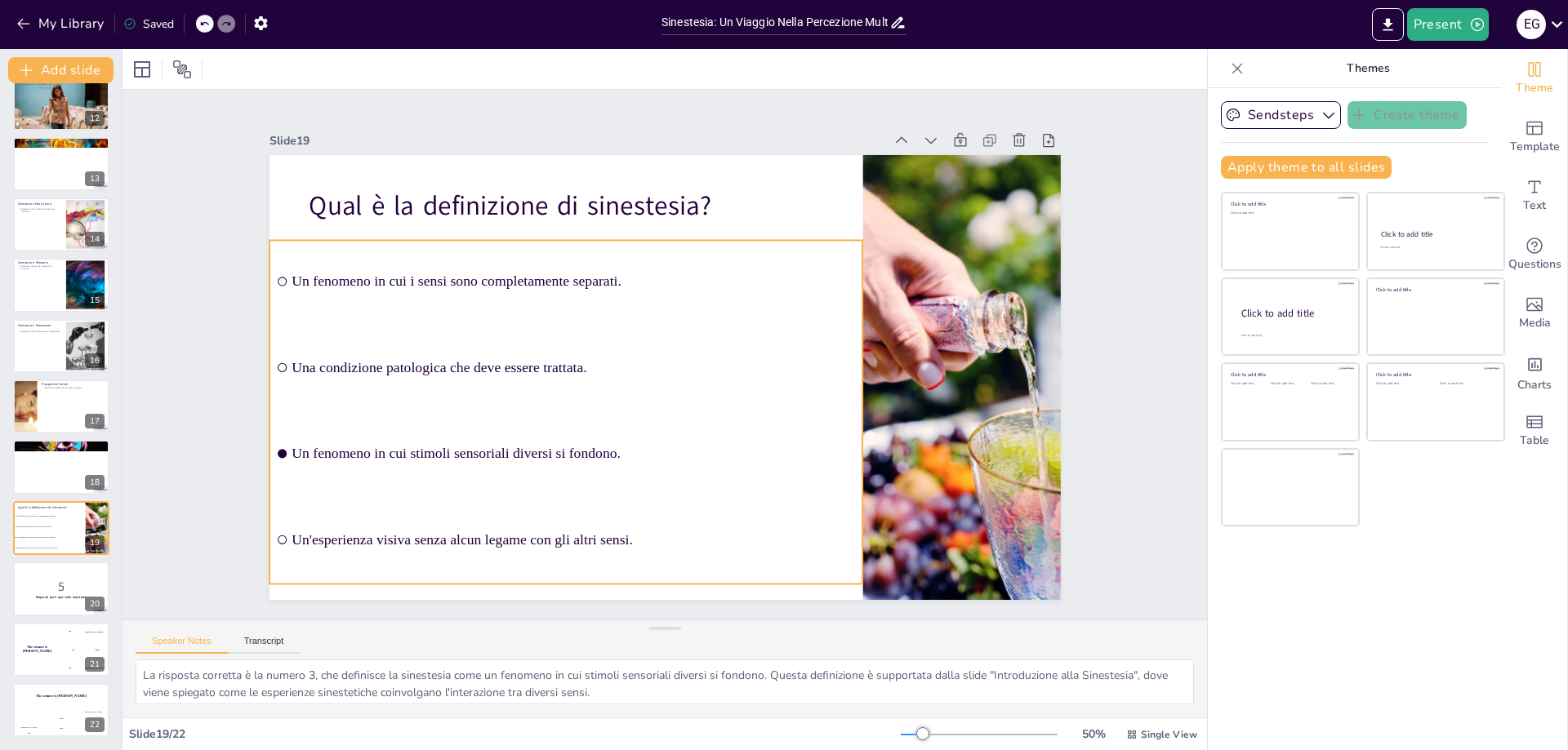
checkbox input "true"
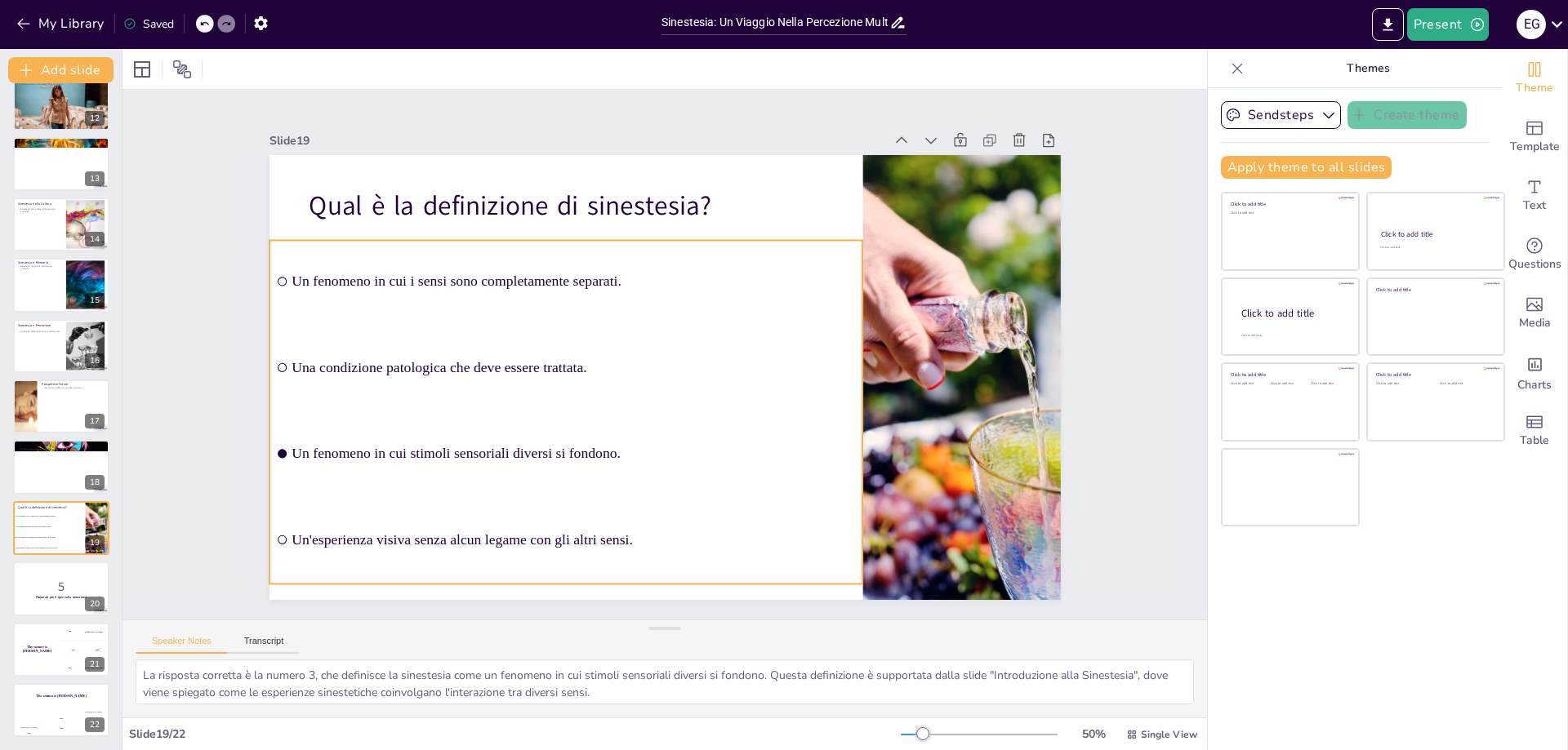
checkbox input "true"
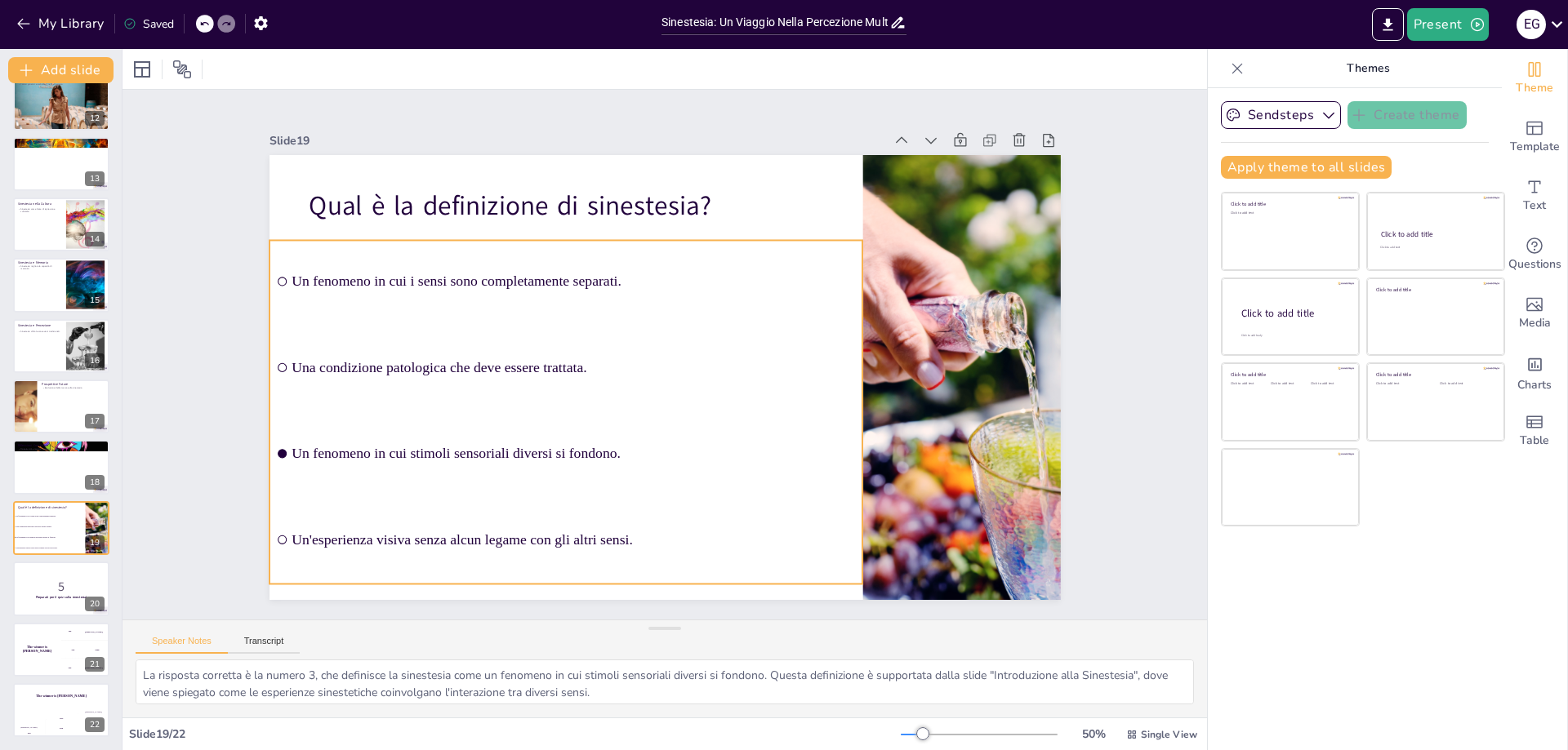
checkbox input "true"
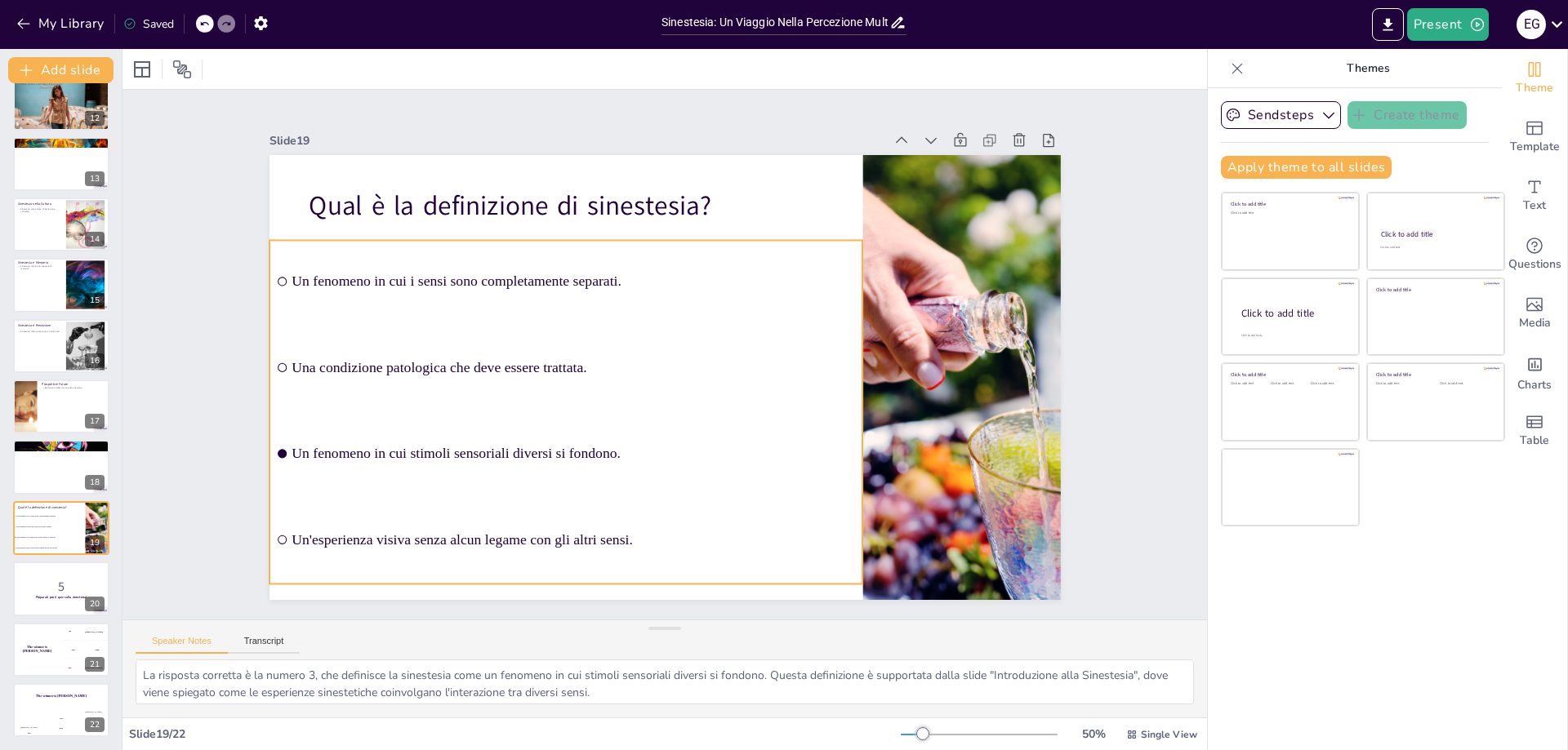
checkbox input "true"
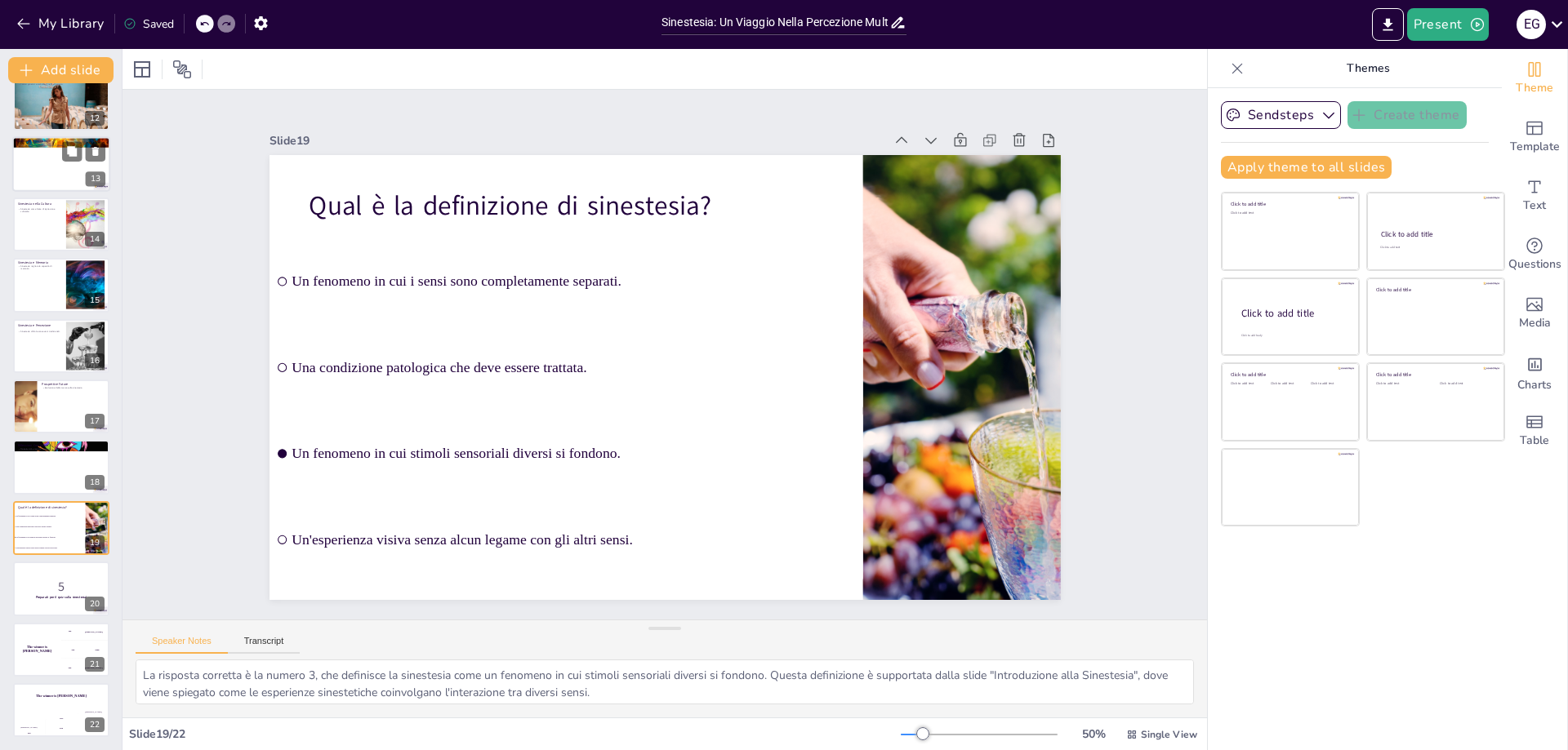
checkbox input "true"
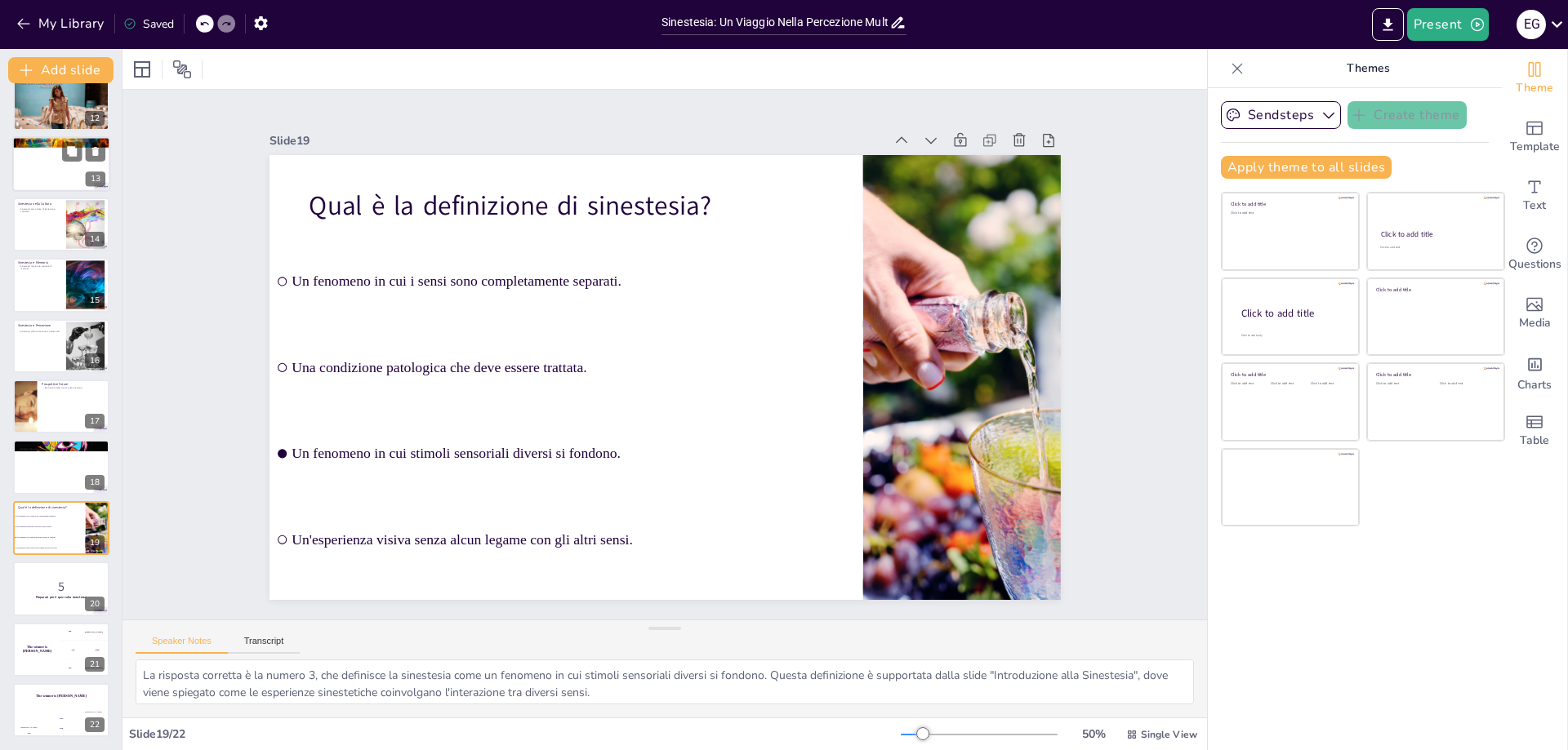
checkbox input "true"
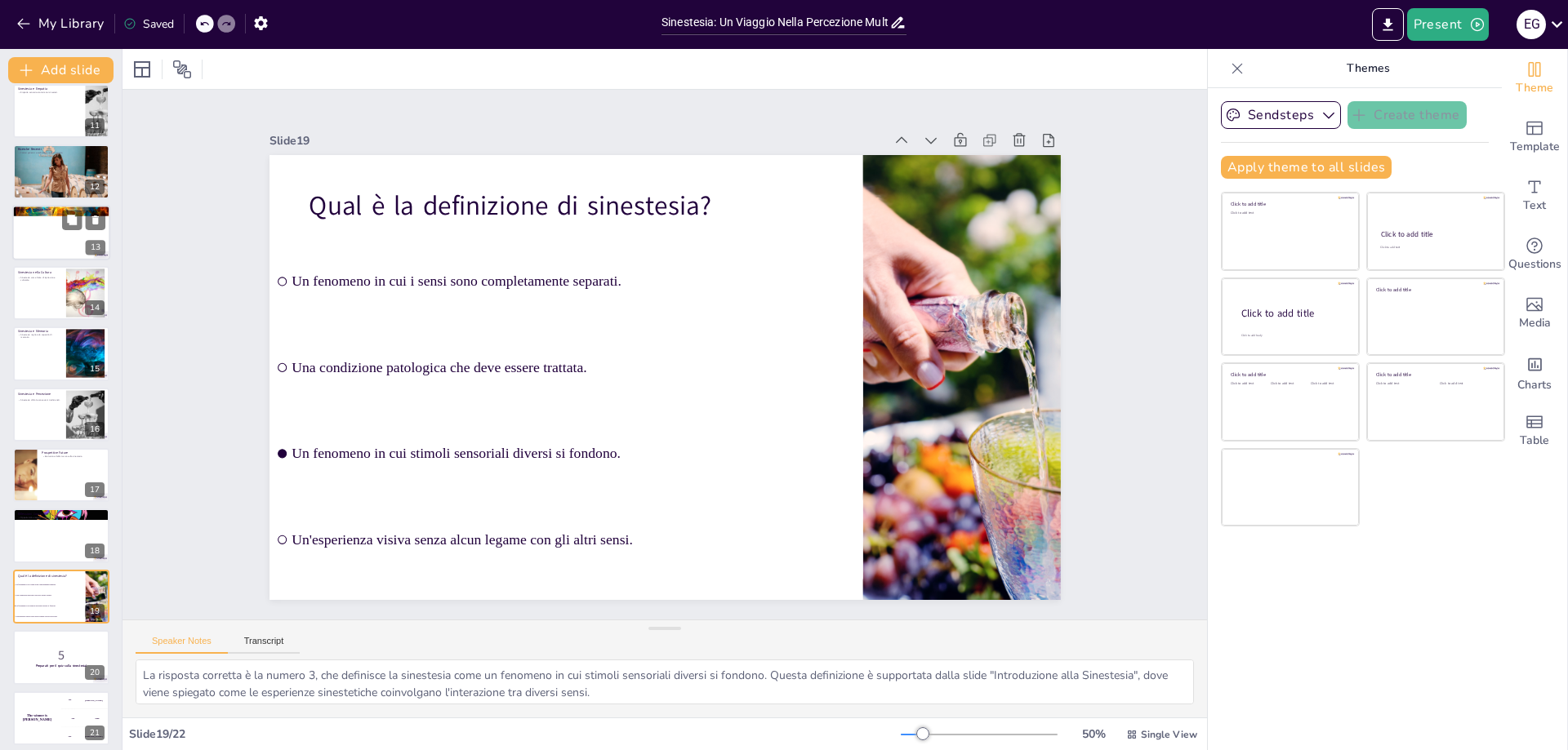
checkbox input "true"
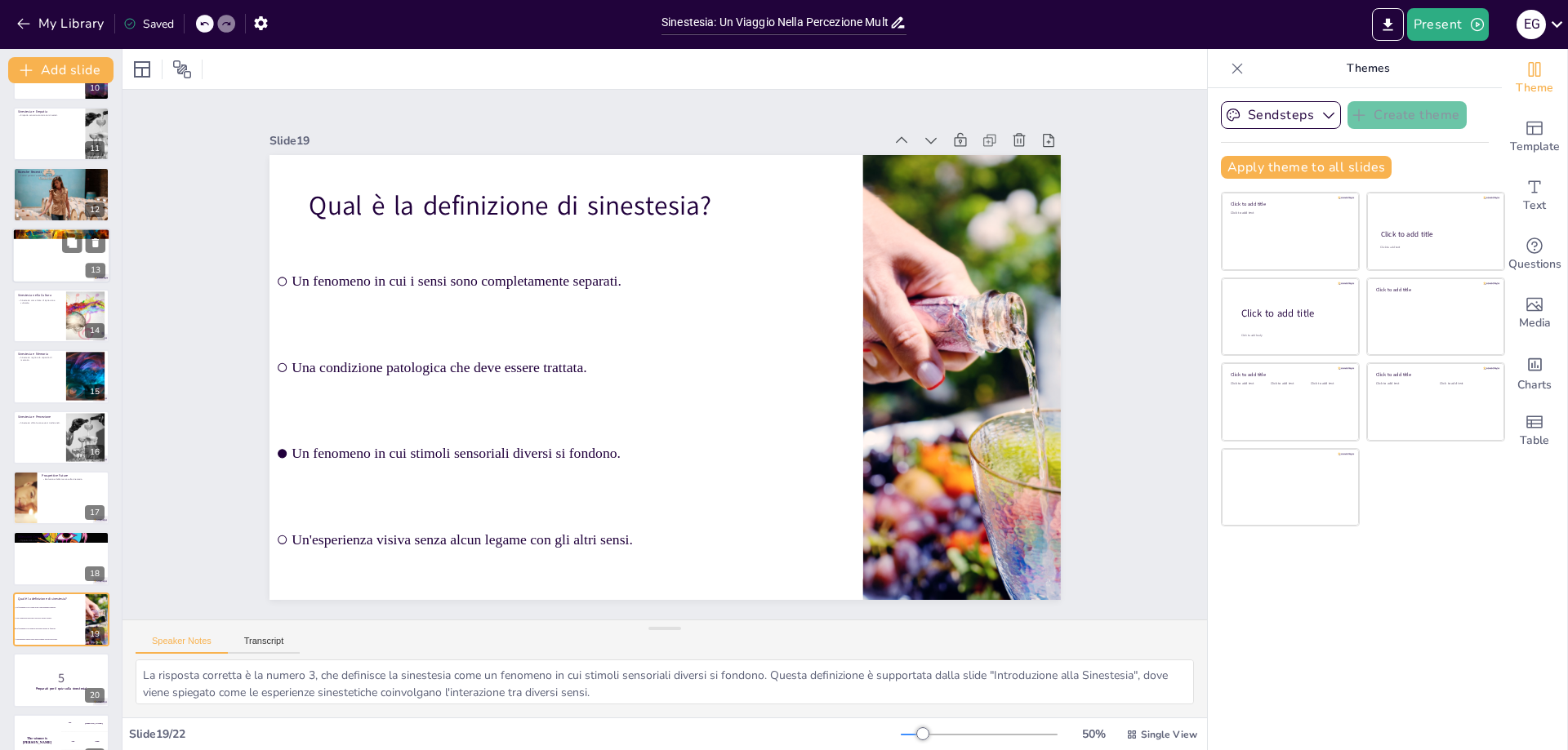
checkbox input "true"
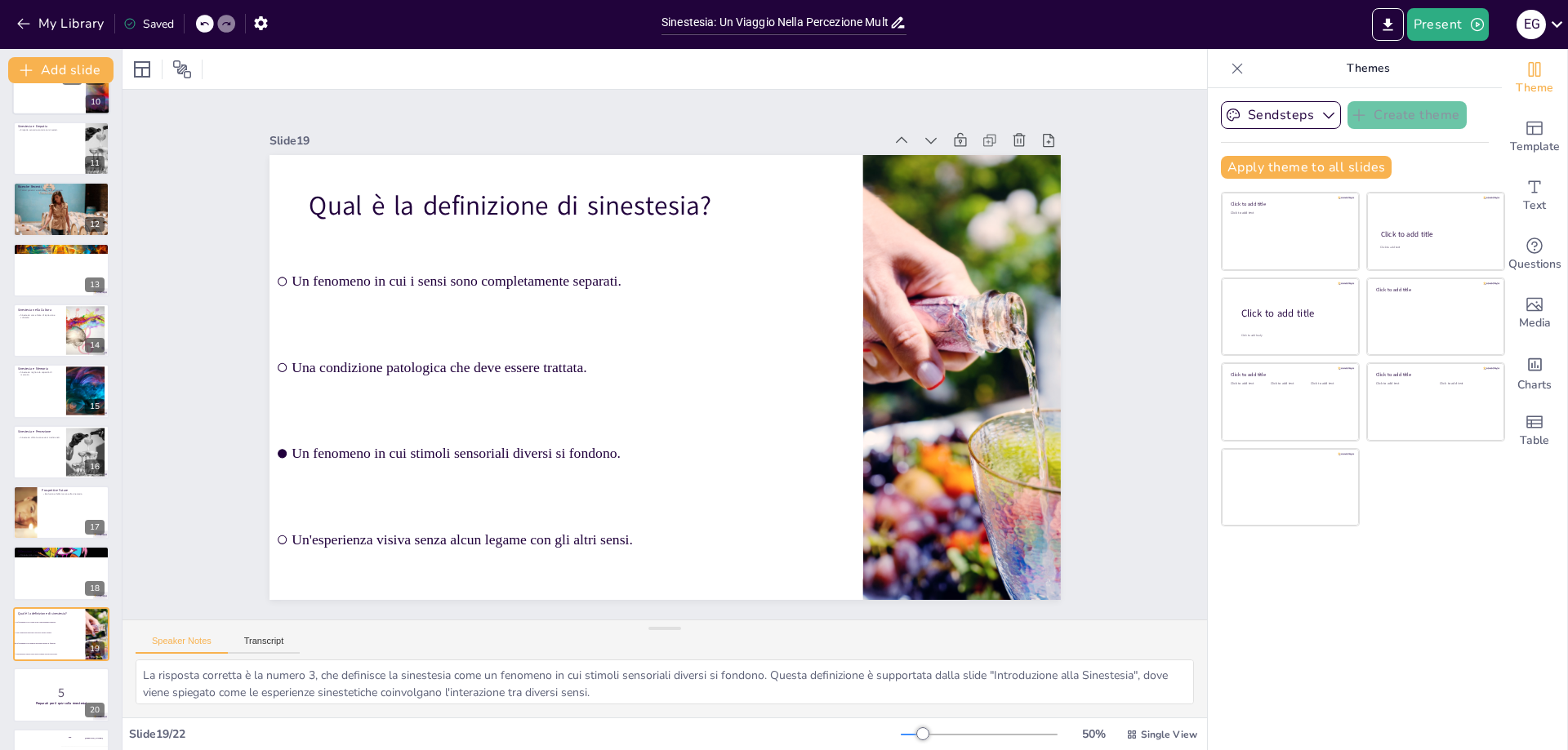
checkbox input "true"
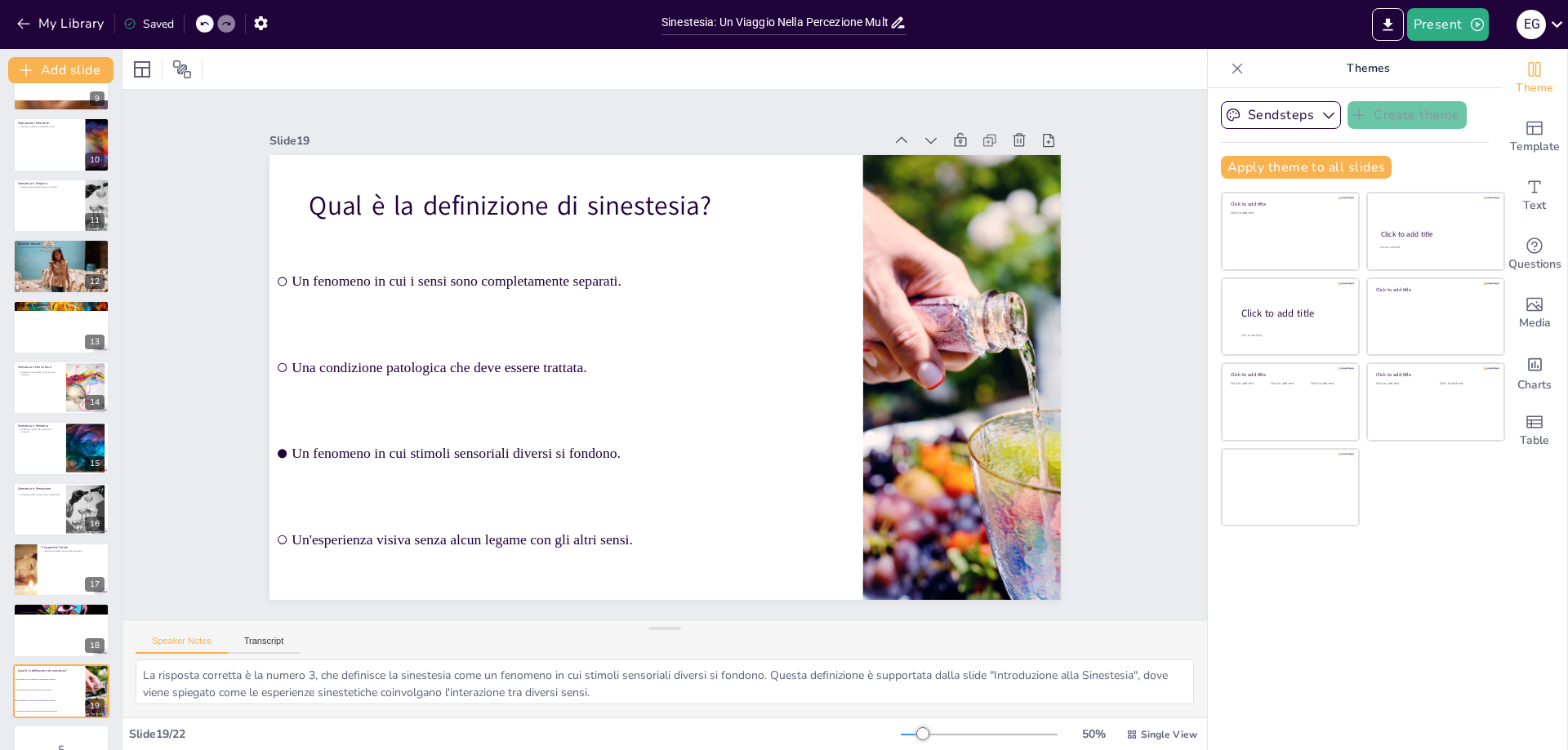
checkbox input "true"
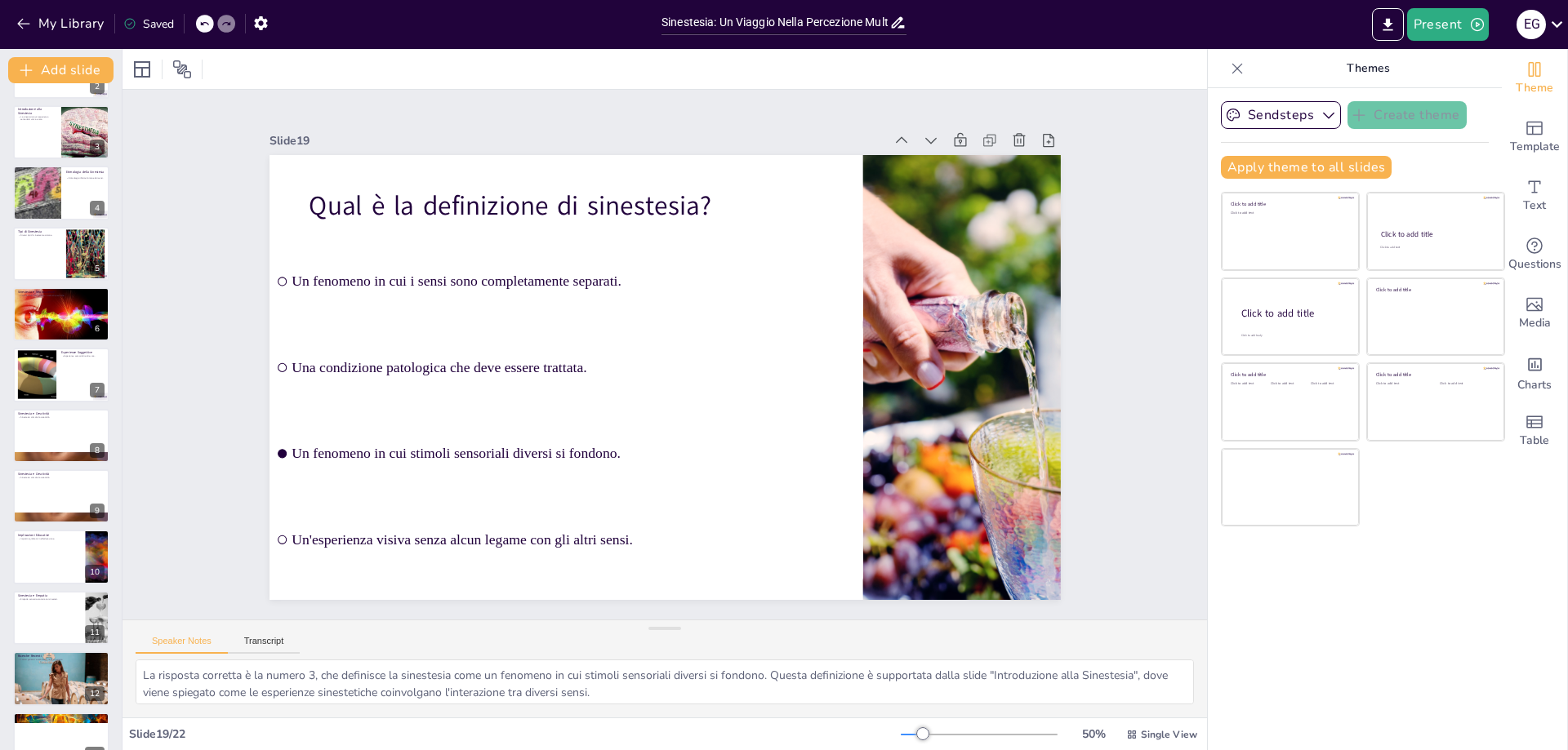
checkbox input "true"
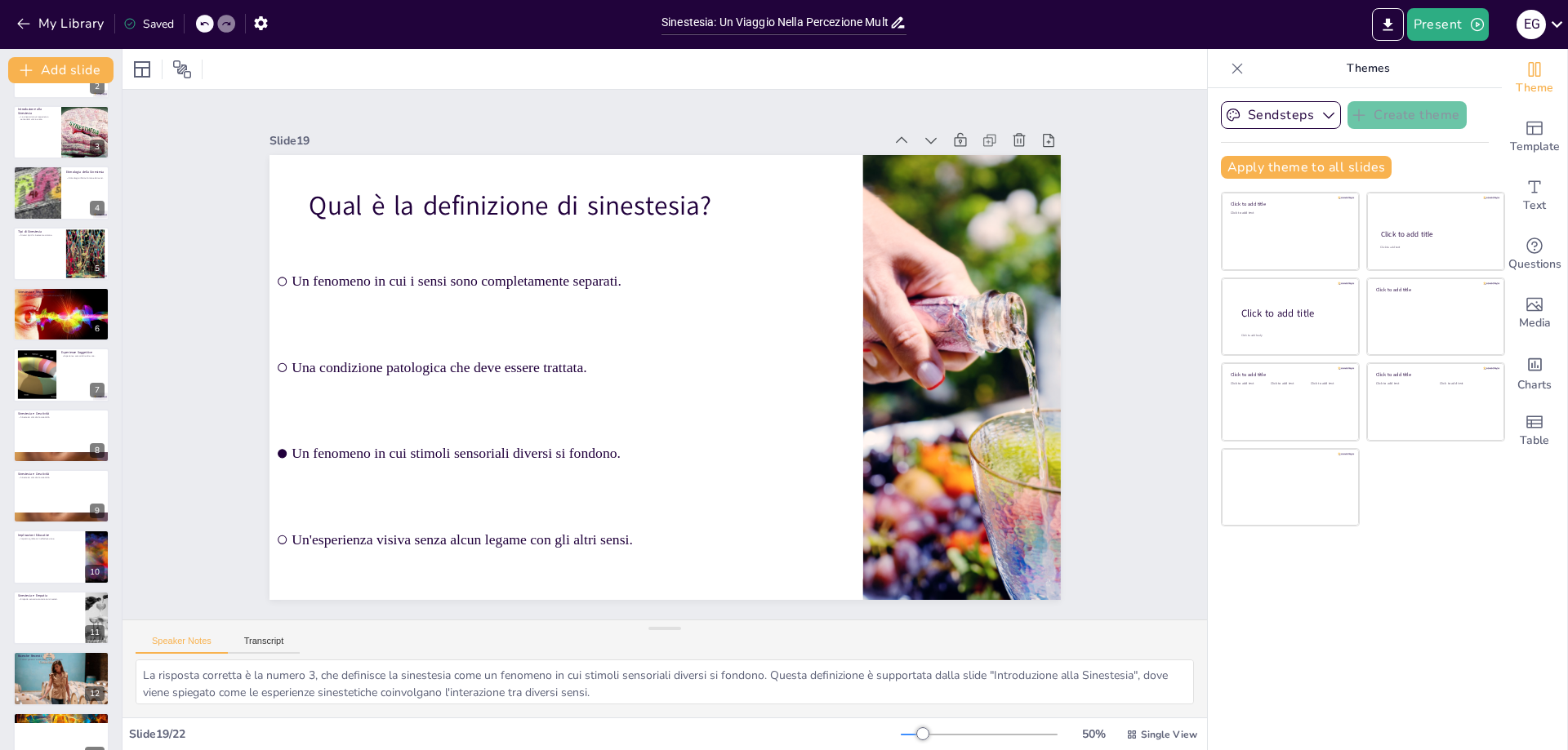
checkbox input "true"
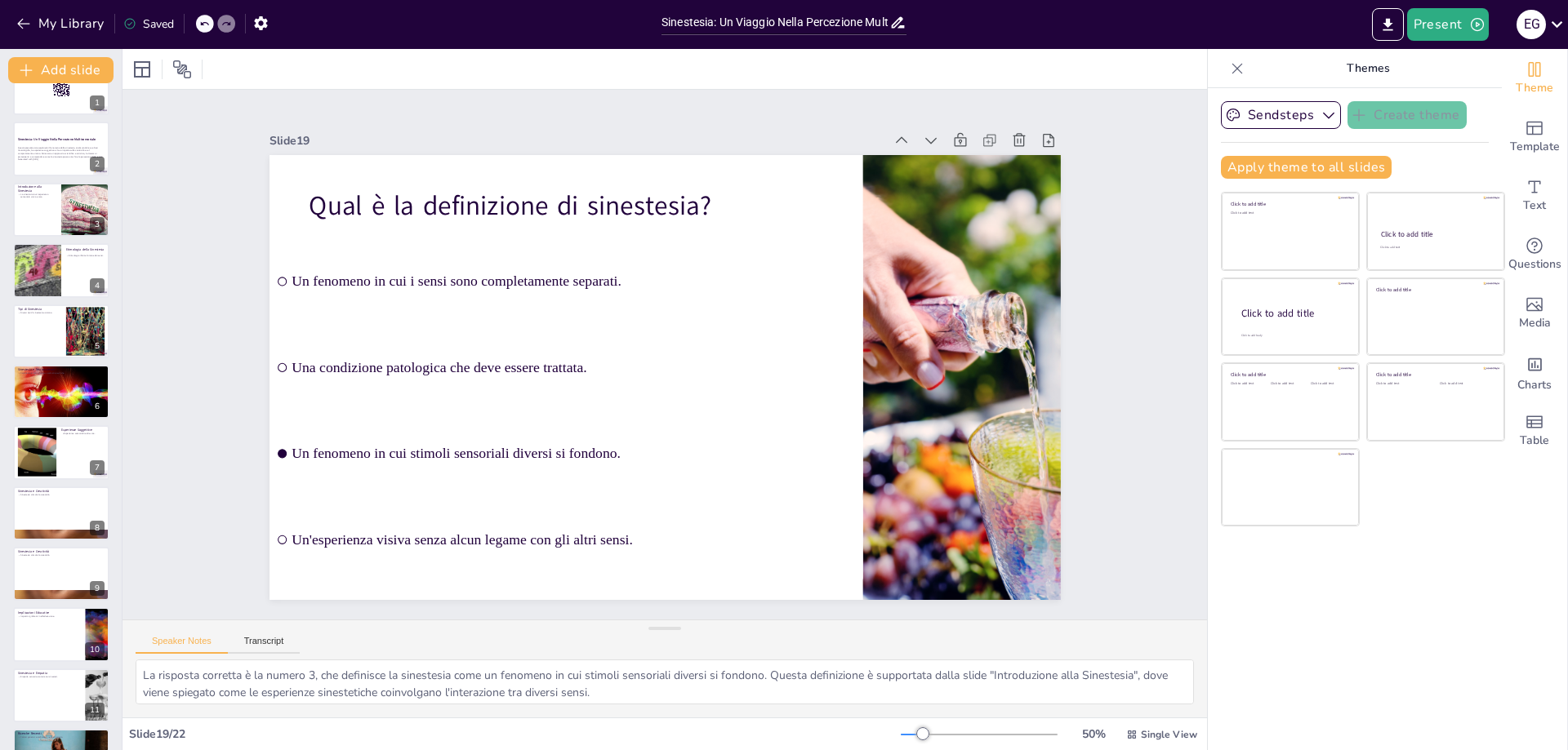
scroll to position [12, 0]
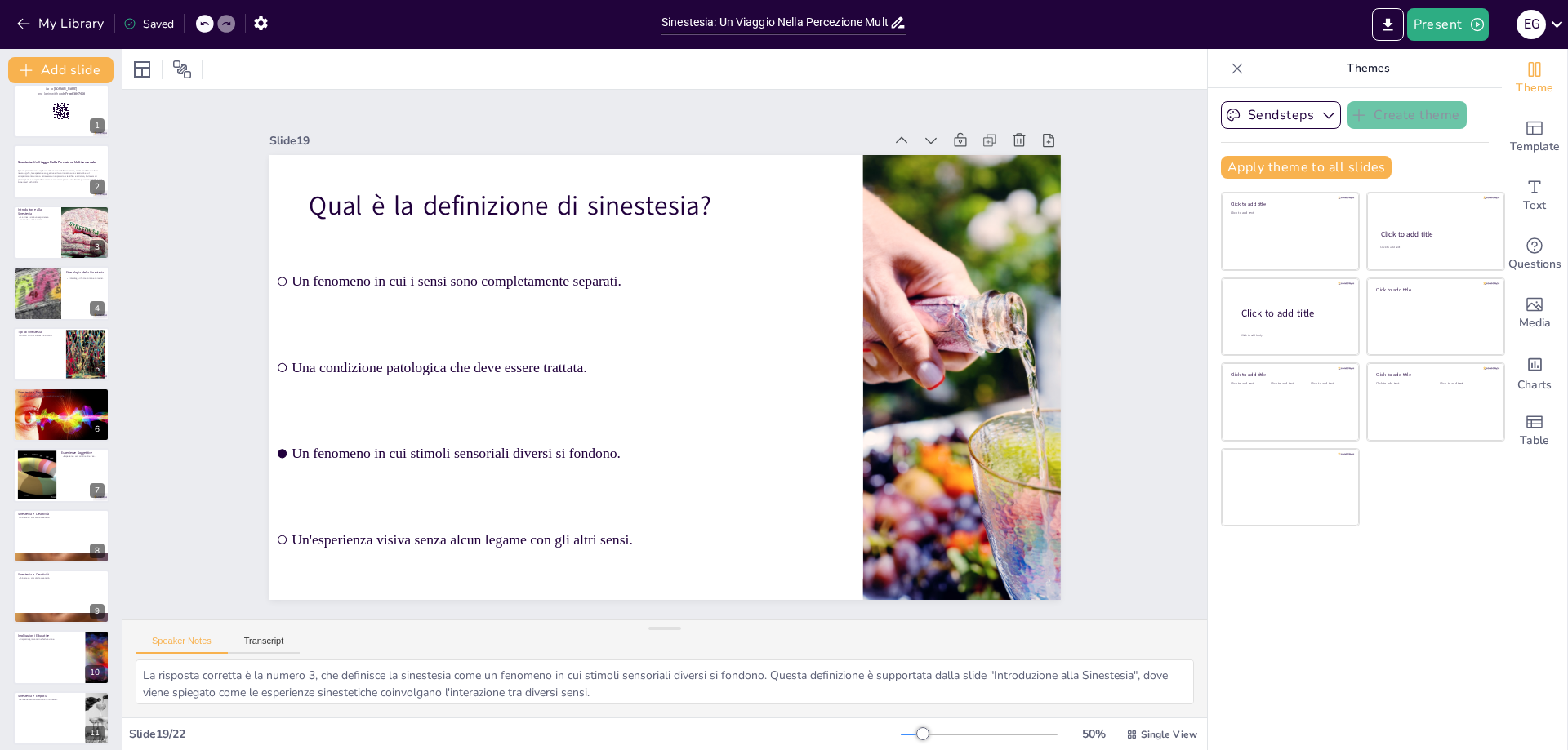
checkbox input "true"
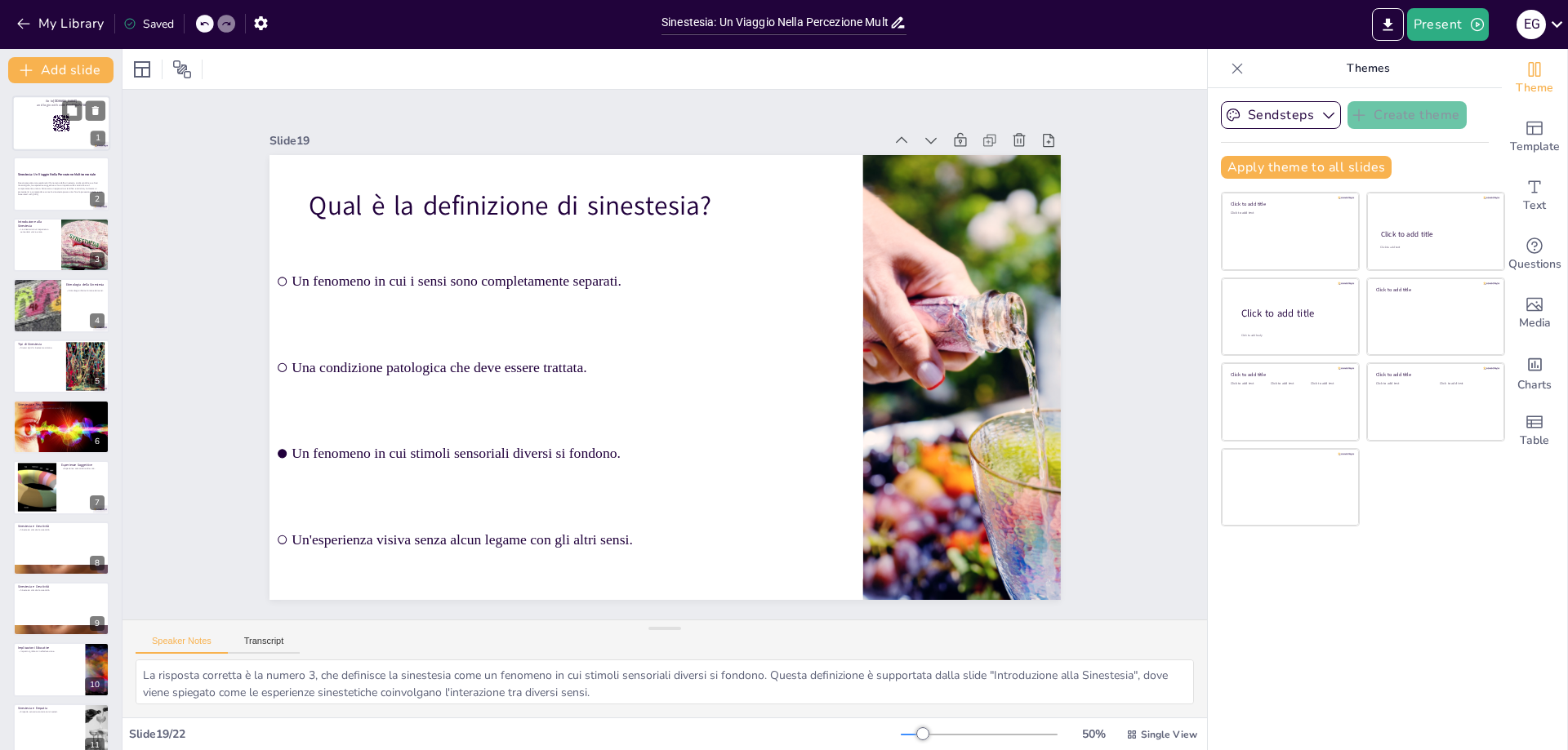
checkbox input "true"
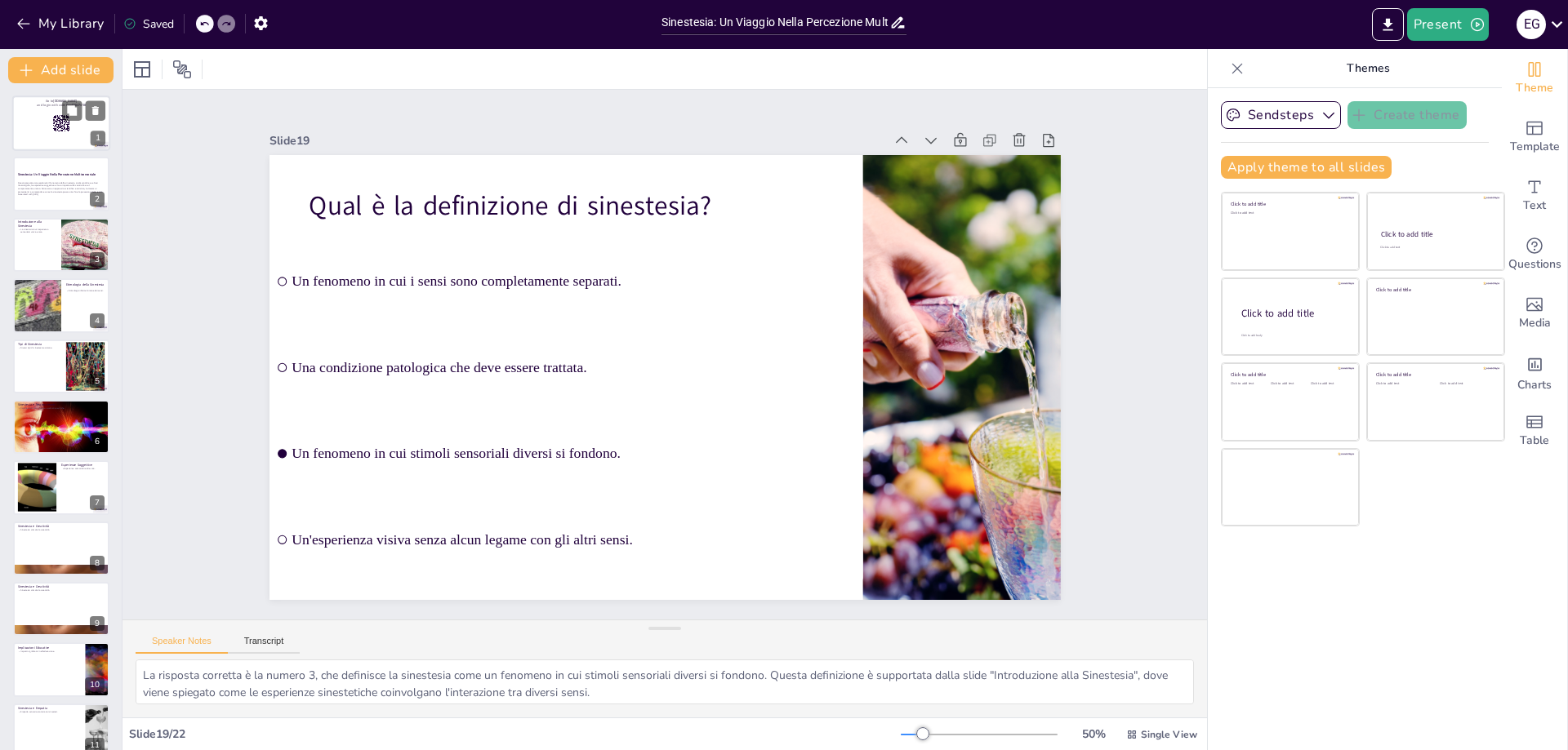
checkbox input "true"
click at [52, 135] on div at bounding box center [61, 123] width 98 height 55
checkbox input "true"
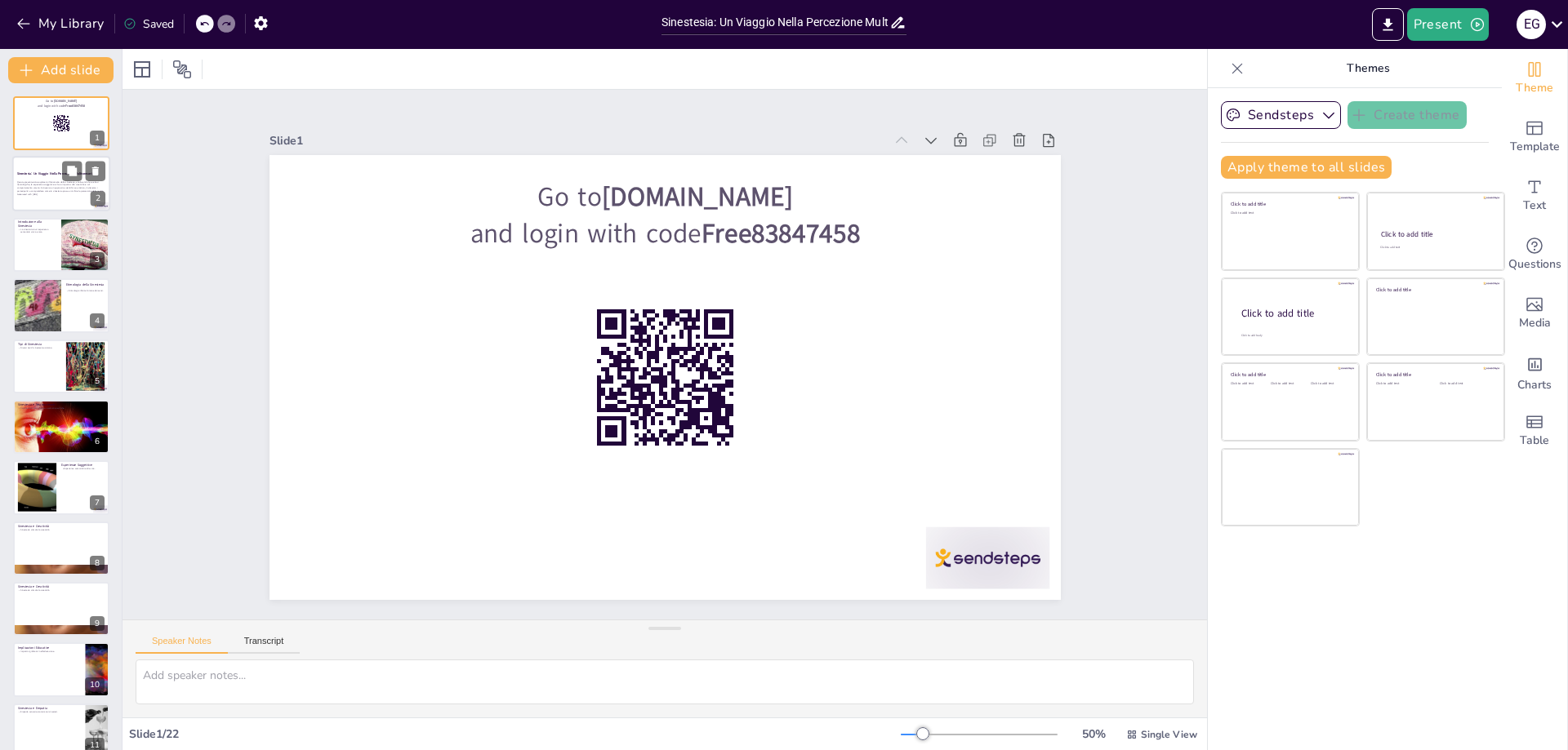
click at [59, 174] on strong "Sinestesia: Un Viaggio Nella Percezione Multisensoriale" at bounding box center [57, 174] width 79 height 4
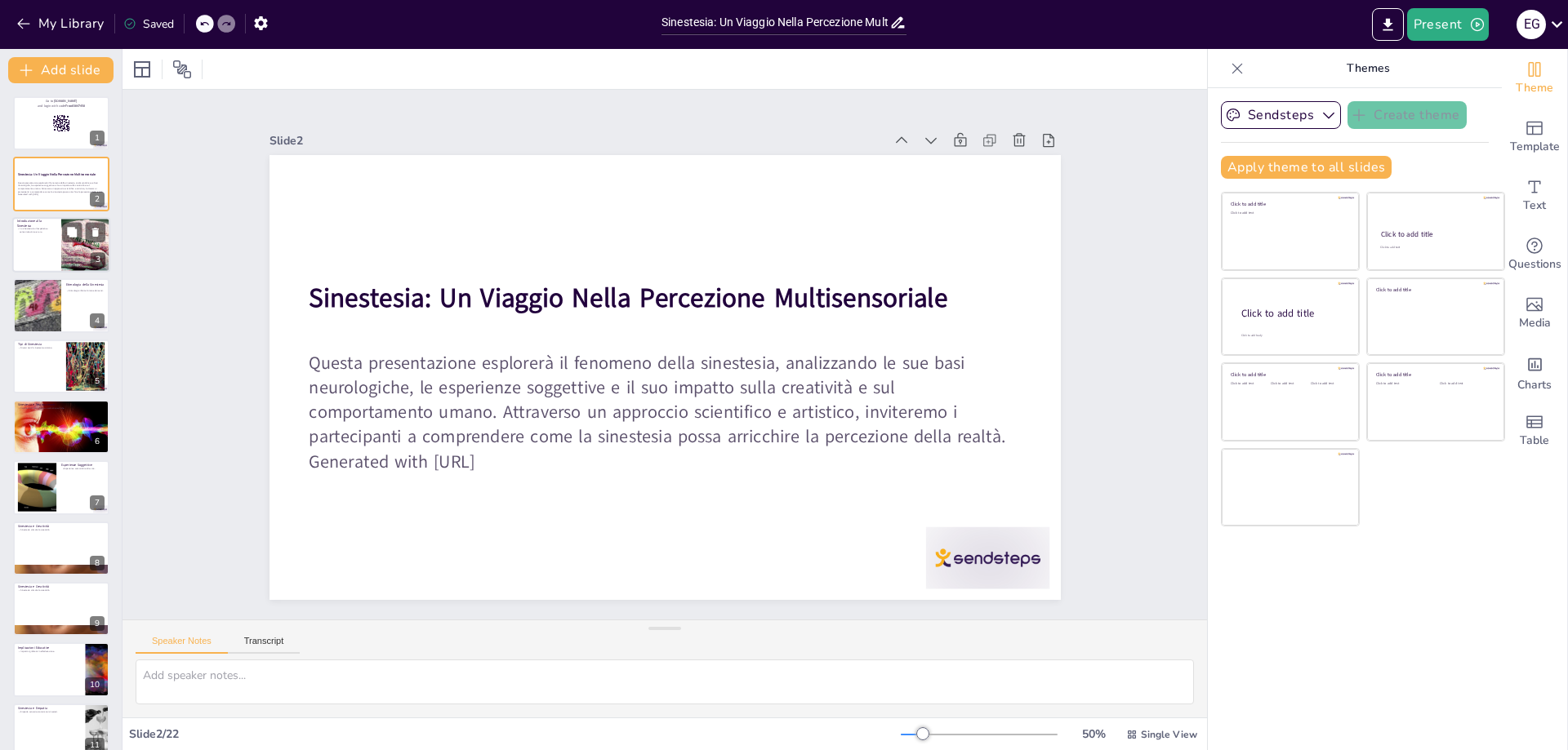
click at [56, 244] on div at bounding box center [61, 245] width 98 height 55
checkbox input "true"
type textarea "La sinestesia è un fenomeno affascinante che coinvolge un'interazione tra diver…"
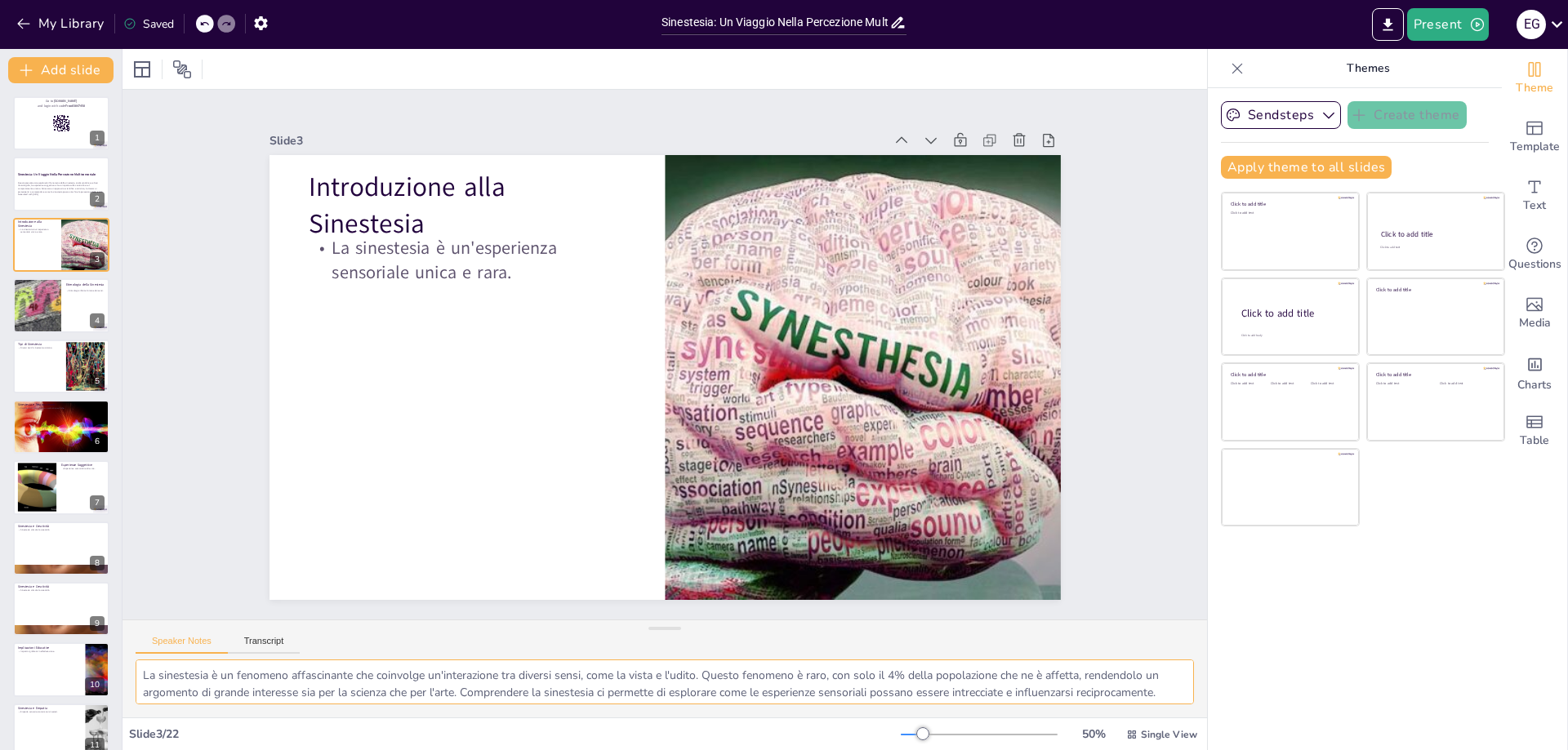
click at [1093, 697] on textarea "La sinestesia è un fenomeno affascinante che coinvolge un'interazione tra diver…" at bounding box center [665, 682] width 1058 height 45
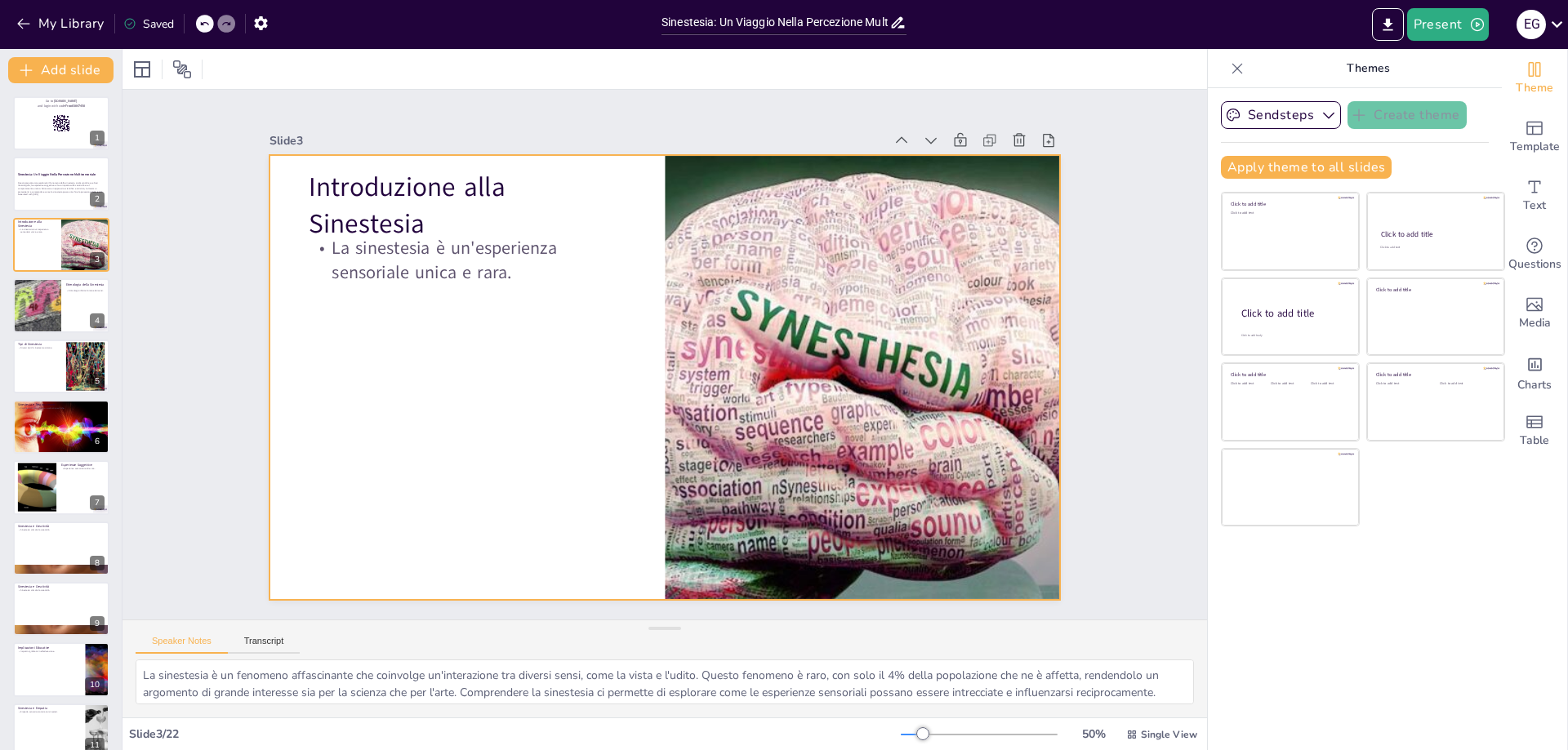
click at [356, 383] on div at bounding box center [648, 369] width 860 height 885
click at [63, 305] on div at bounding box center [61, 305] width 98 height 55
checkbox input "true"
type textarea "L'etimologia del termine "sinestesia" è fondamentale per comprendere il suo sig…"
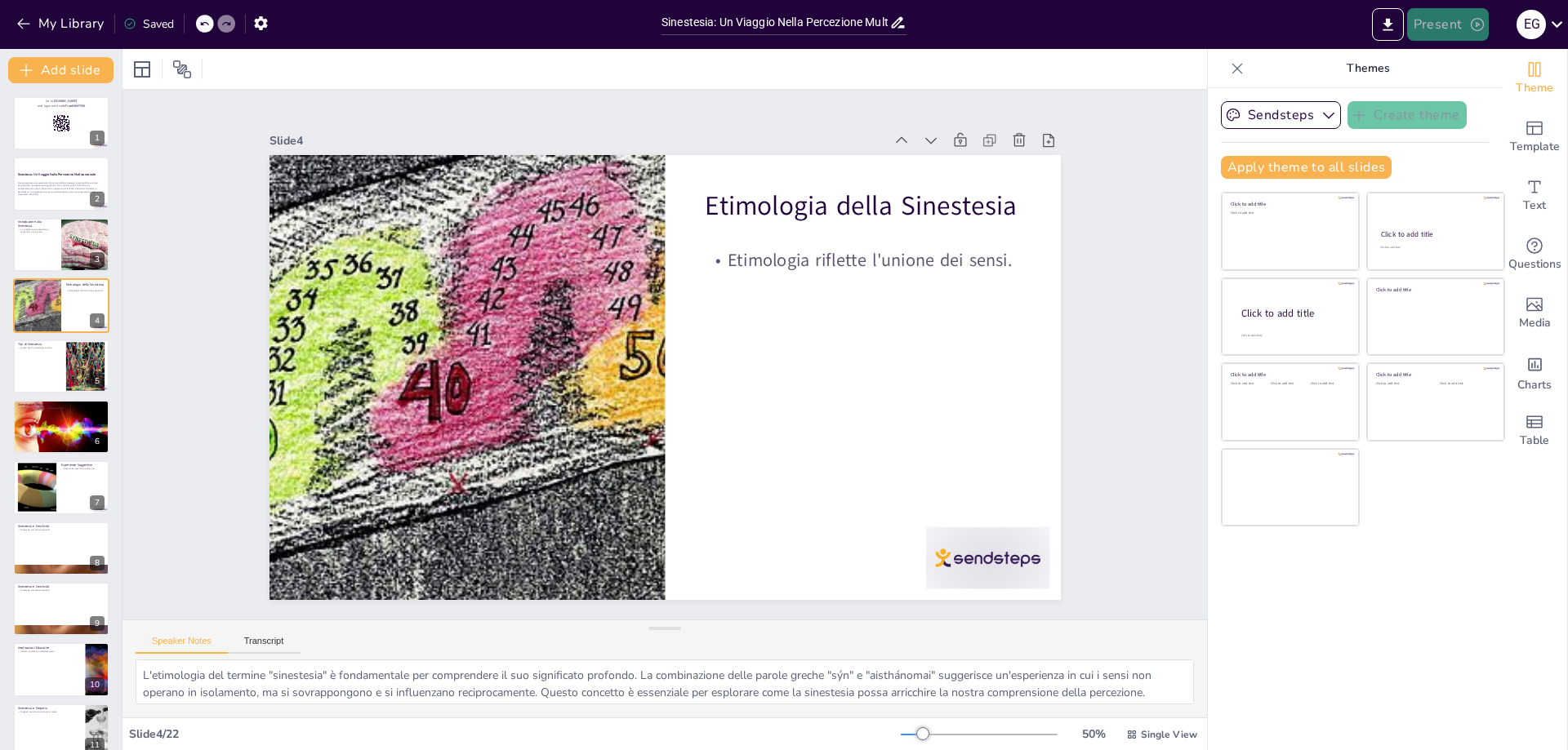
click at [1451, 26] on button "Present" at bounding box center [1448, 24] width 82 height 32
click at [1472, 97] on li "Play presentation" at bounding box center [1472, 100] width 128 height 26
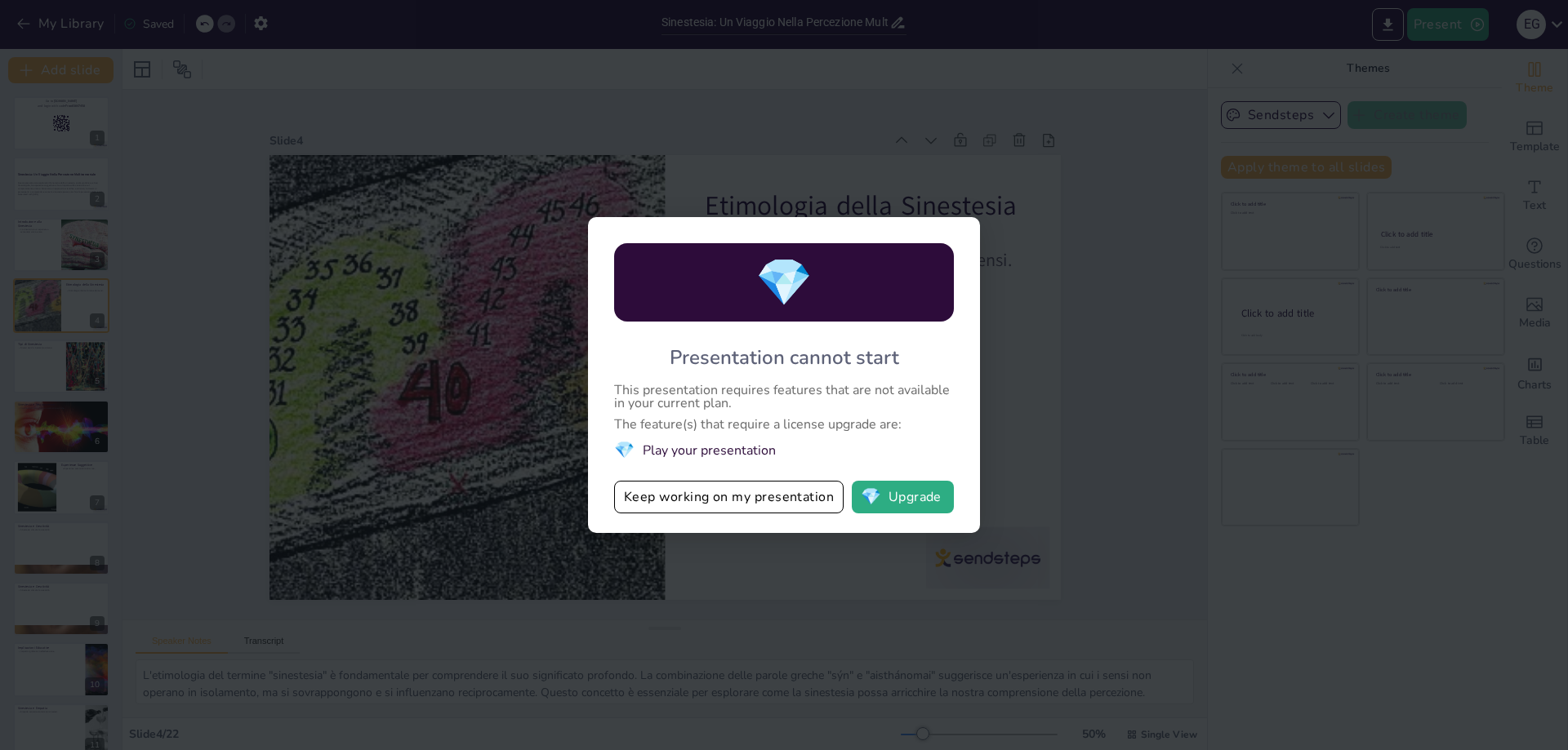
click at [1136, 448] on div "💎 Presentation cannot start This presentation requires features that are not av…" at bounding box center [784, 375] width 1568 height 750
click at [733, 491] on button "Keep working on my presentation" at bounding box center [728, 497] width 230 height 32
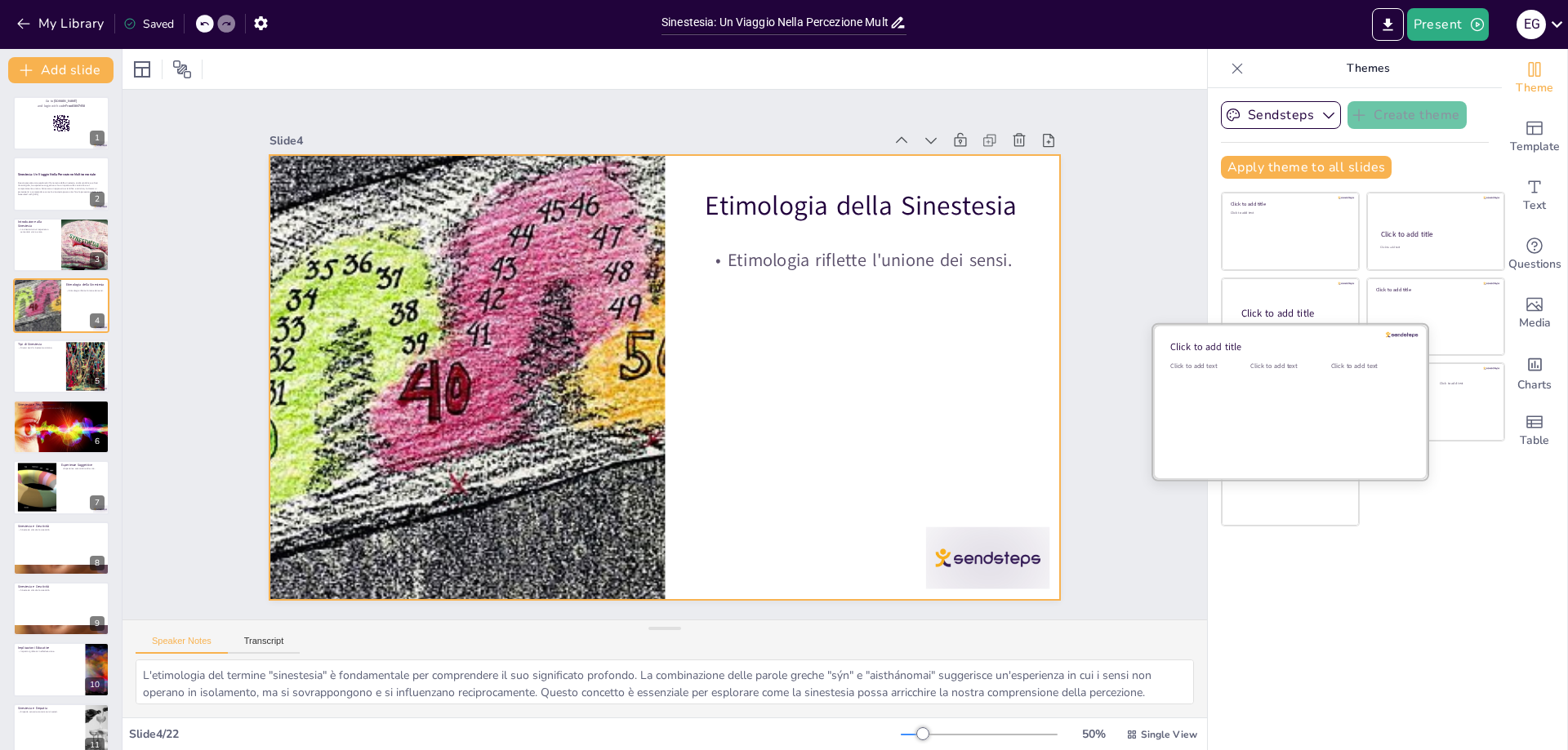
checkbox input "true"
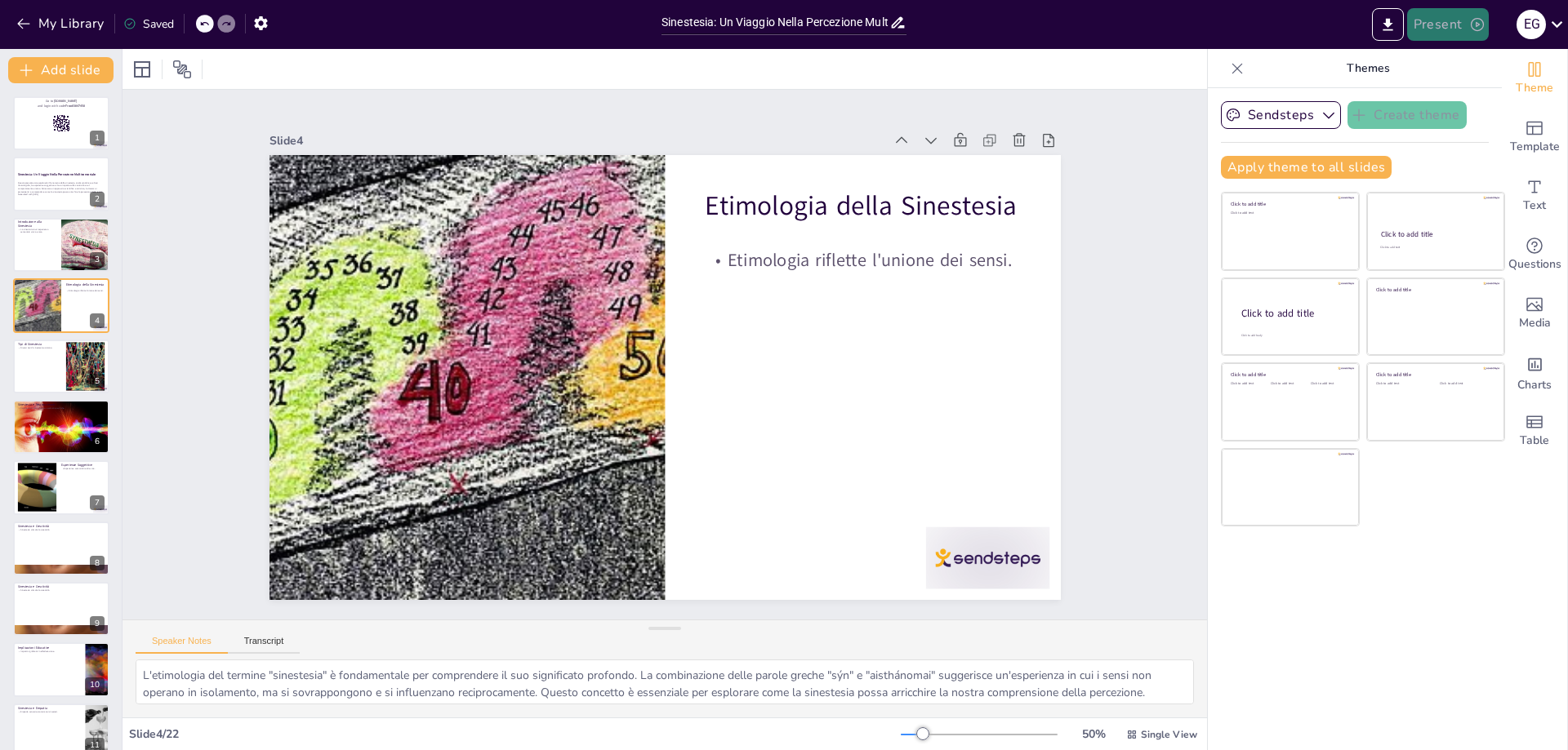
click at [1438, 24] on button "Present" at bounding box center [1448, 24] width 82 height 32
click at [1465, 64] on li "Preview presentation" at bounding box center [1472, 60] width 128 height 26
